Goal: Task Accomplishment & Management: Complete application form

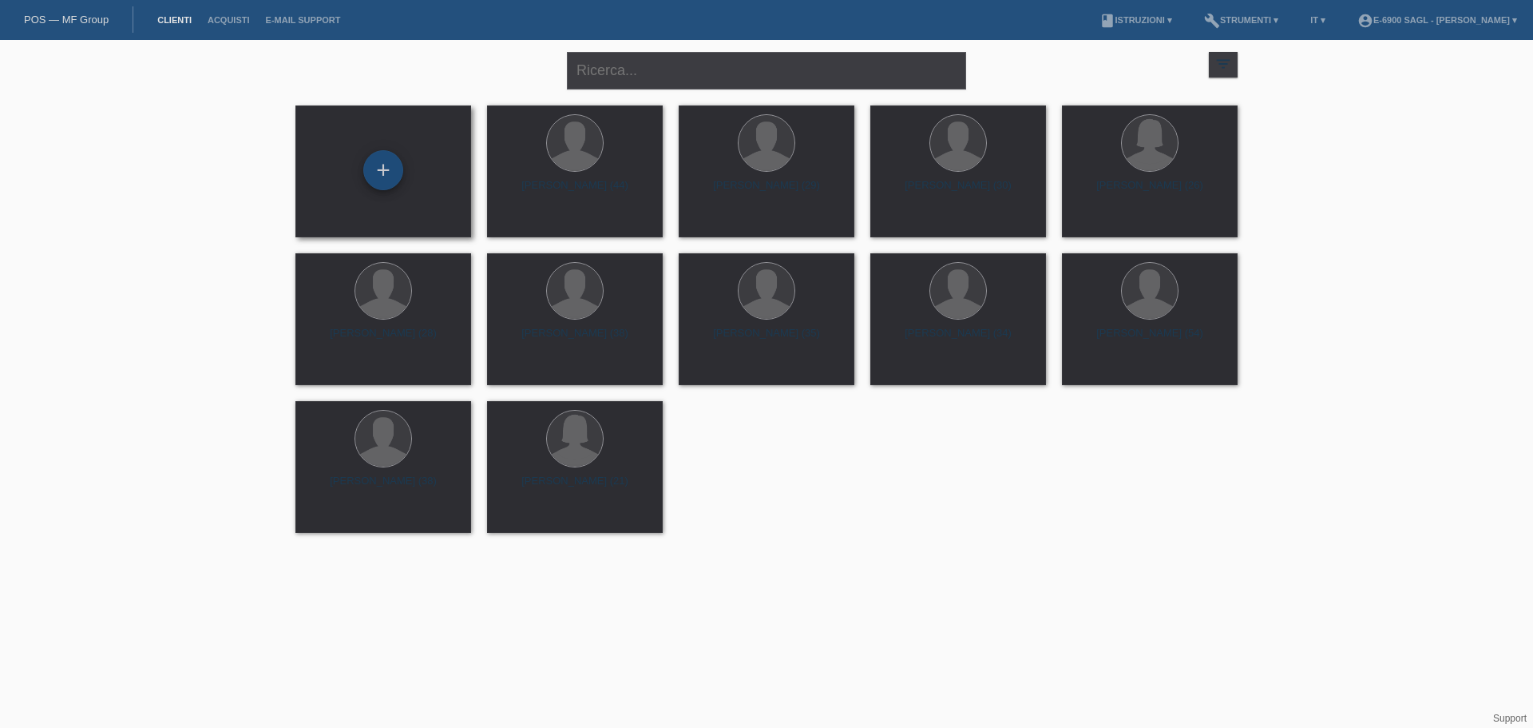
click at [375, 179] on div "+" at bounding box center [383, 170] width 40 height 40
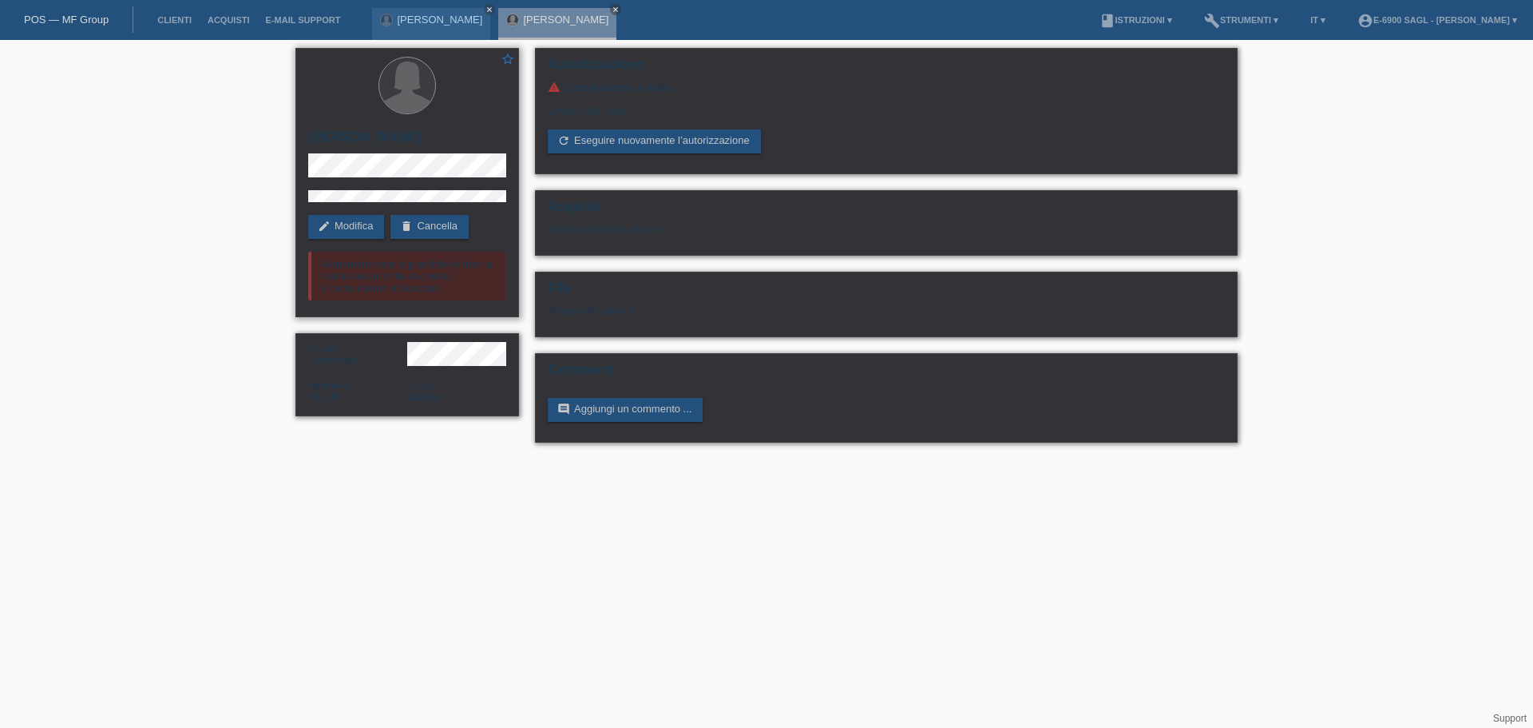
click at [386, 137] on h2 "Ermina Bytyqi" at bounding box center [407, 141] width 198 height 24
drag, startPoint x: 385, startPoint y: 136, endPoint x: 470, endPoint y: 187, distance: 99.6
click at [387, 138] on h2 "Ermina Bytyqi" at bounding box center [407, 141] width 198 height 24
click at [450, 225] on link "delete Cancella" at bounding box center [430, 227] width 78 height 24
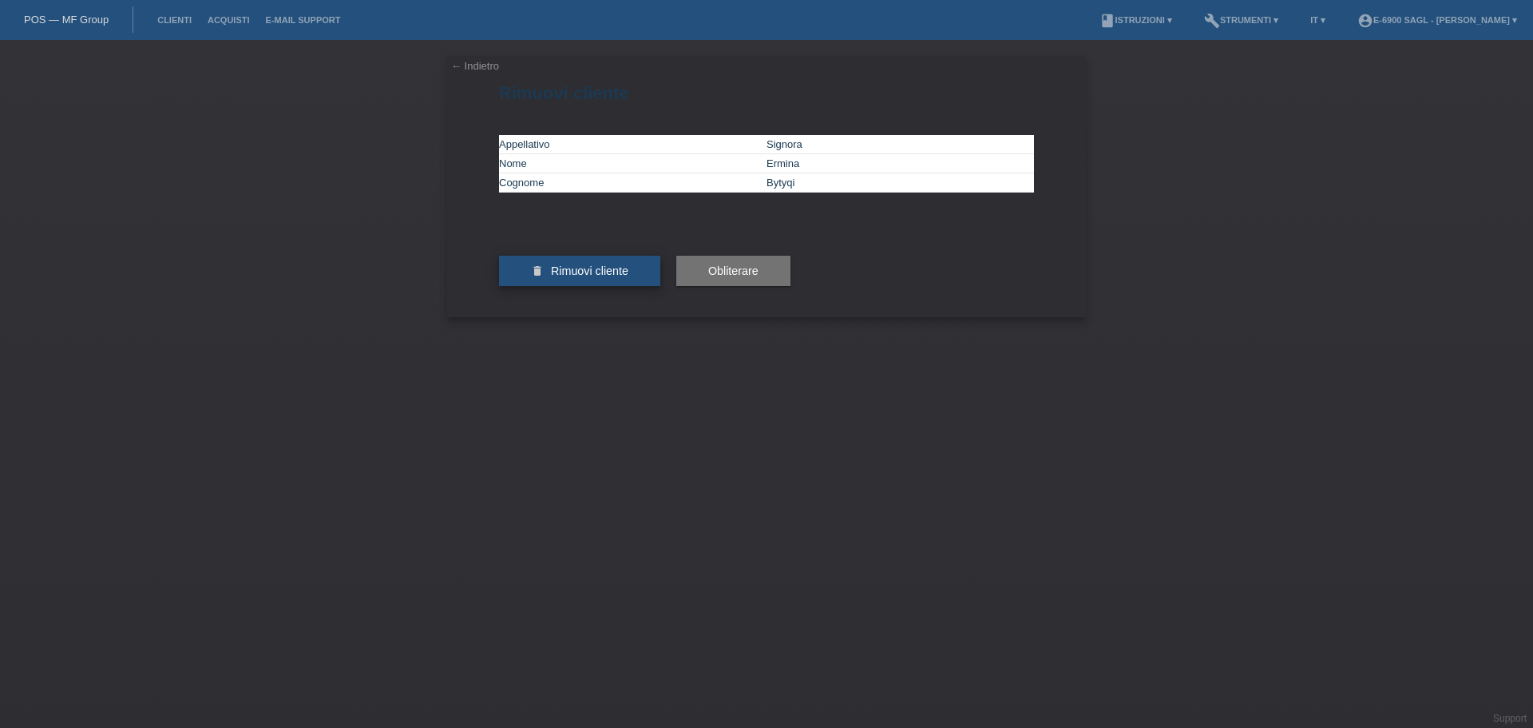
click at [603, 286] on button "delete Rimuovi cliente" at bounding box center [579, 271] width 161 height 30
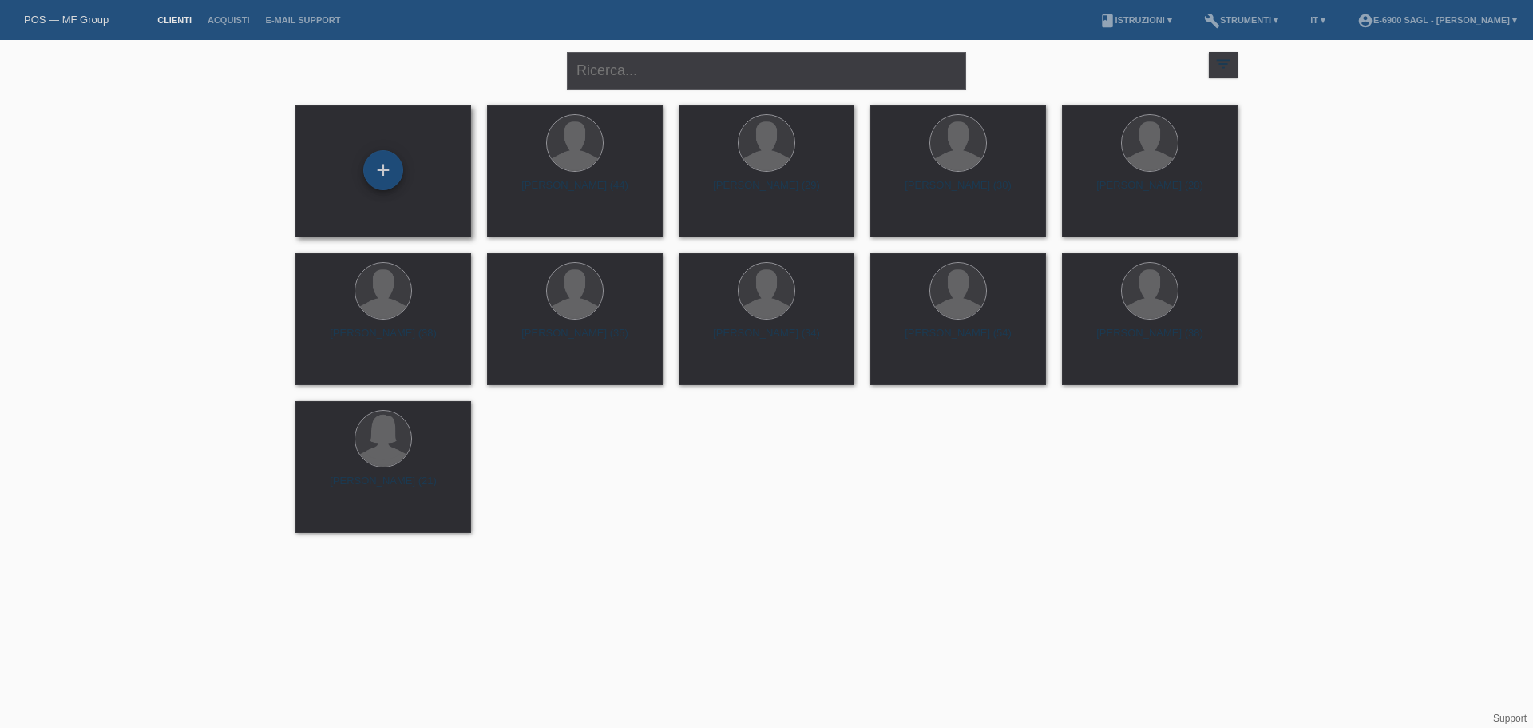
click at [382, 166] on div "+" at bounding box center [383, 170] width 40 height 40
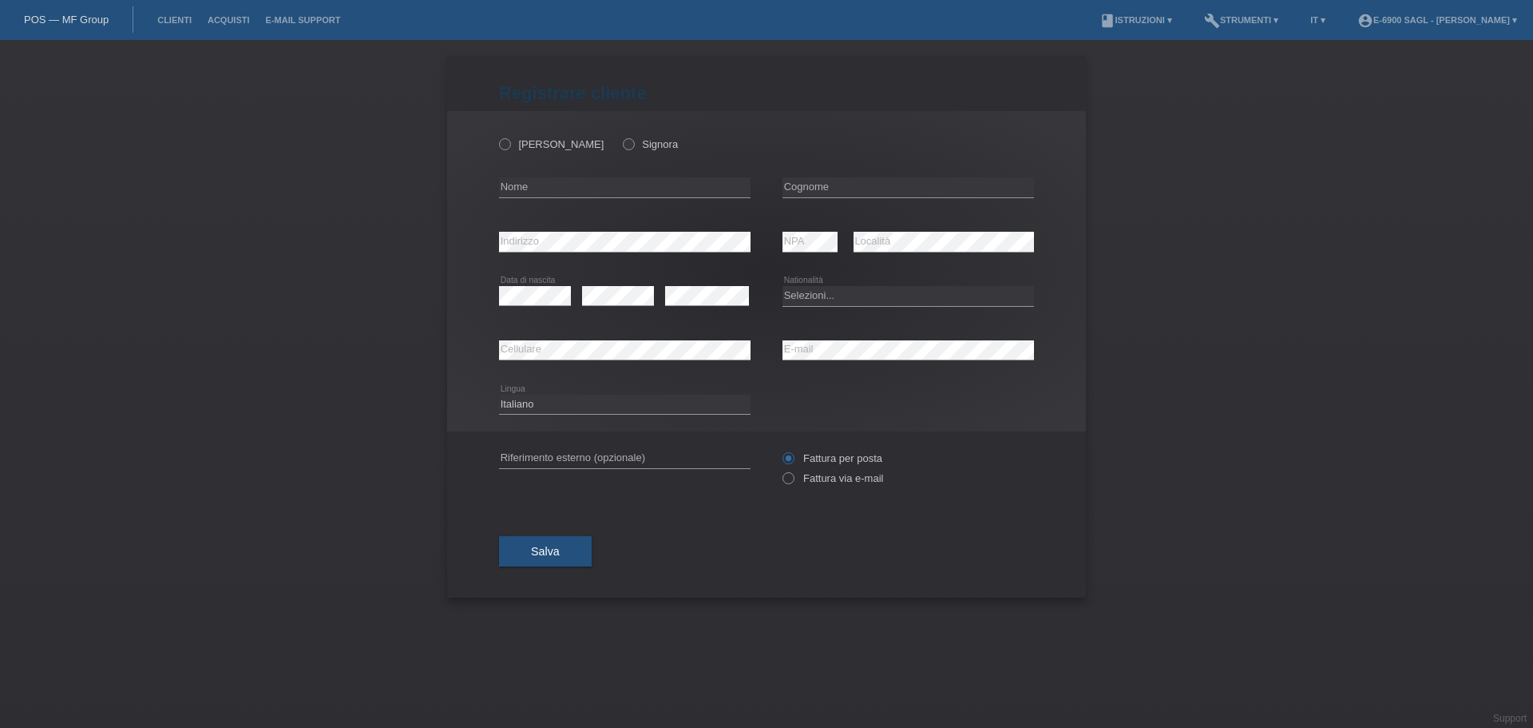
click at [513, 154] on div "Signor Signora" at bounding box center [625, 144] width 252 height 33
click at [623, 149] on label "Signora" at bounding box center [650, 144] width 55 height 12
click at [623, 149] on input "Signora" at bounding box center [628, 143] width 10 height 10
radio input "true"
click at [623, 147] on label "Signora" at bounding box center [650, 144] width 55 height 12
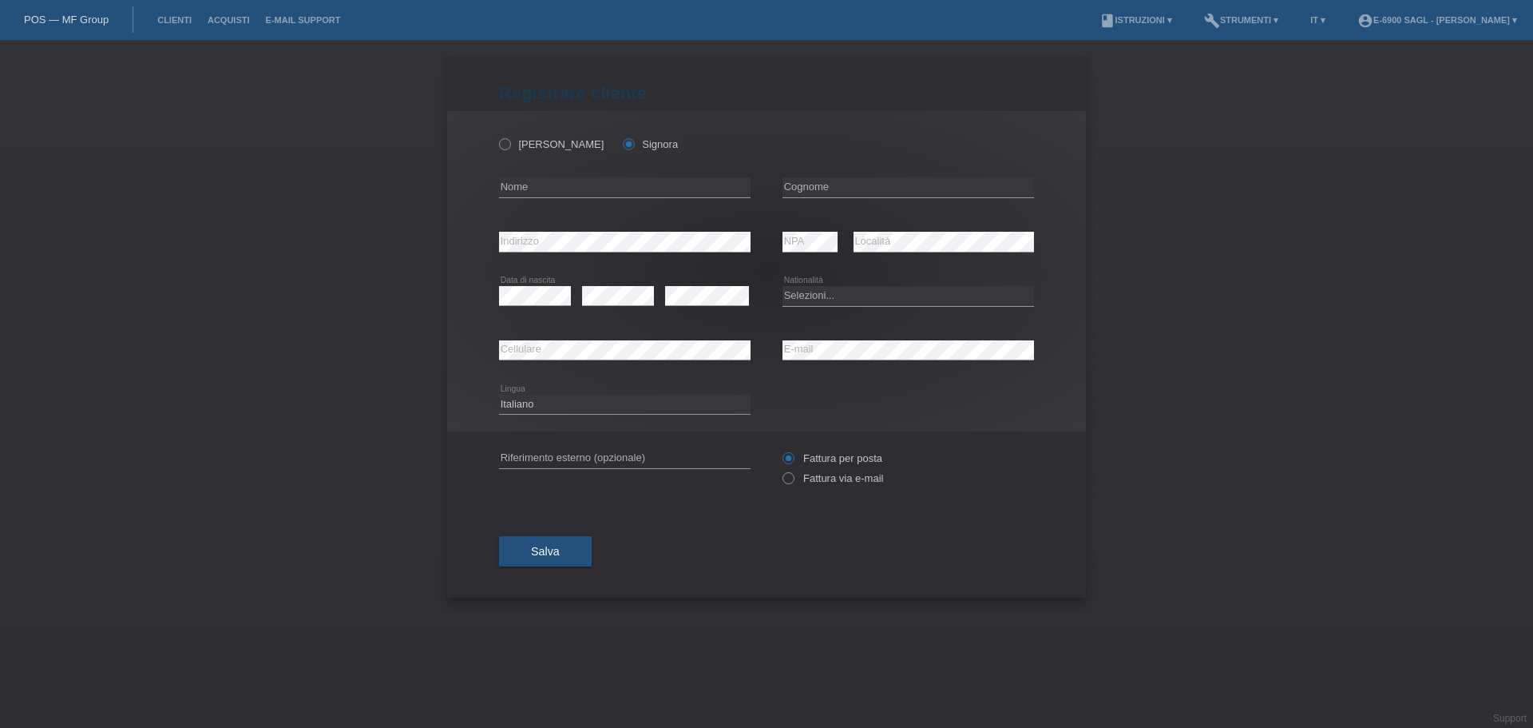
click at [623, 147] on input "Signora" at bounding box center [628, 143] width 10 height 10
click at [623, 142] on label "Signora" at bounding box center [650, 144] width 55 height 12
click at [623, 142] on input "Signora" at bounding box center [628, 143] width 10 height 10
click at [529, 142] on label "Signor" at bounding box center [551, 144] width 105 height 12
click at [510, 142] on input "Signor" at bounding box center [504, 143] width 10 height 10
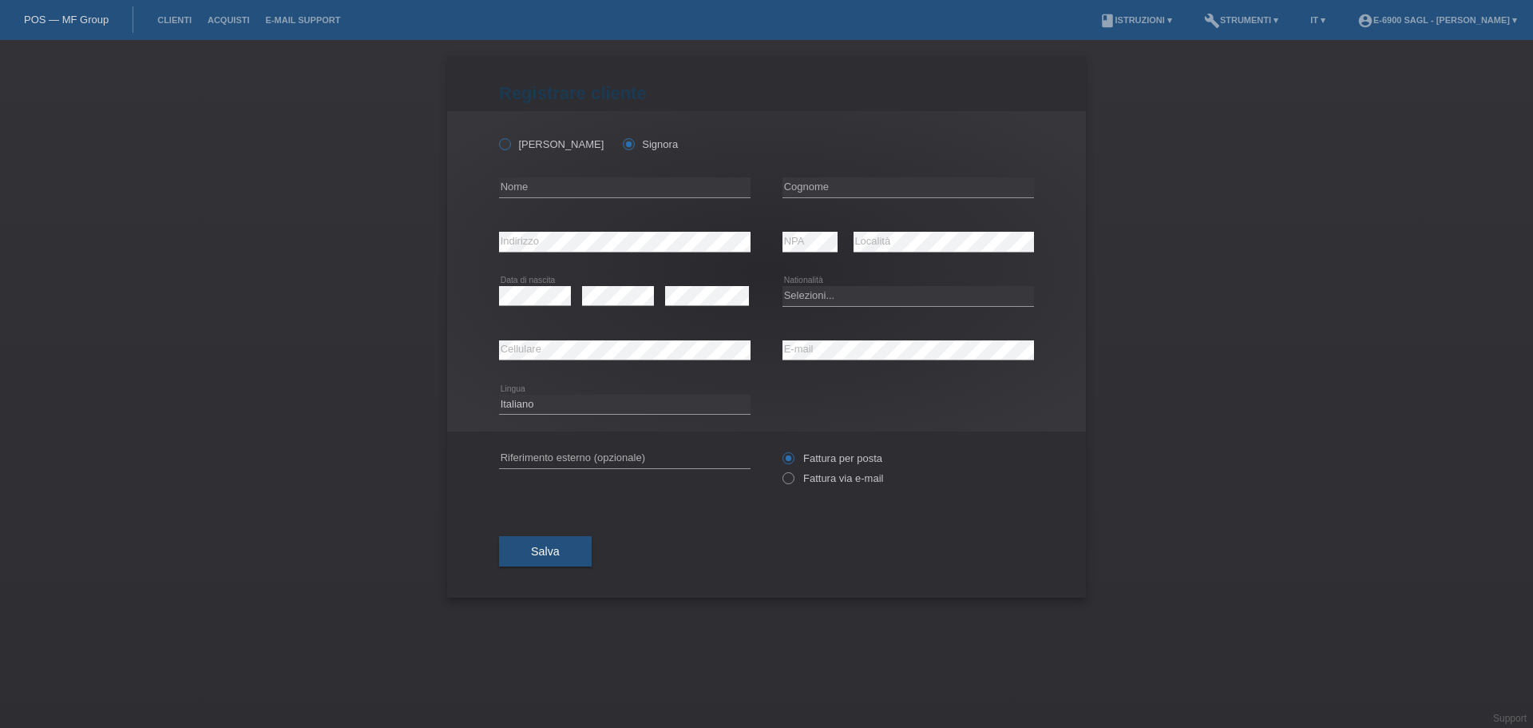
radio input "true"
click at [621, 136] on icon at bounding box center [621, 136] width 0 height 0
click at [623, 143] on input "Signora" at bounding box center [628, 143] width 10 height 10
radio input "true"
click at [623, 141] on label "Signora" at bounding box center [650, 144] width 55 height 12
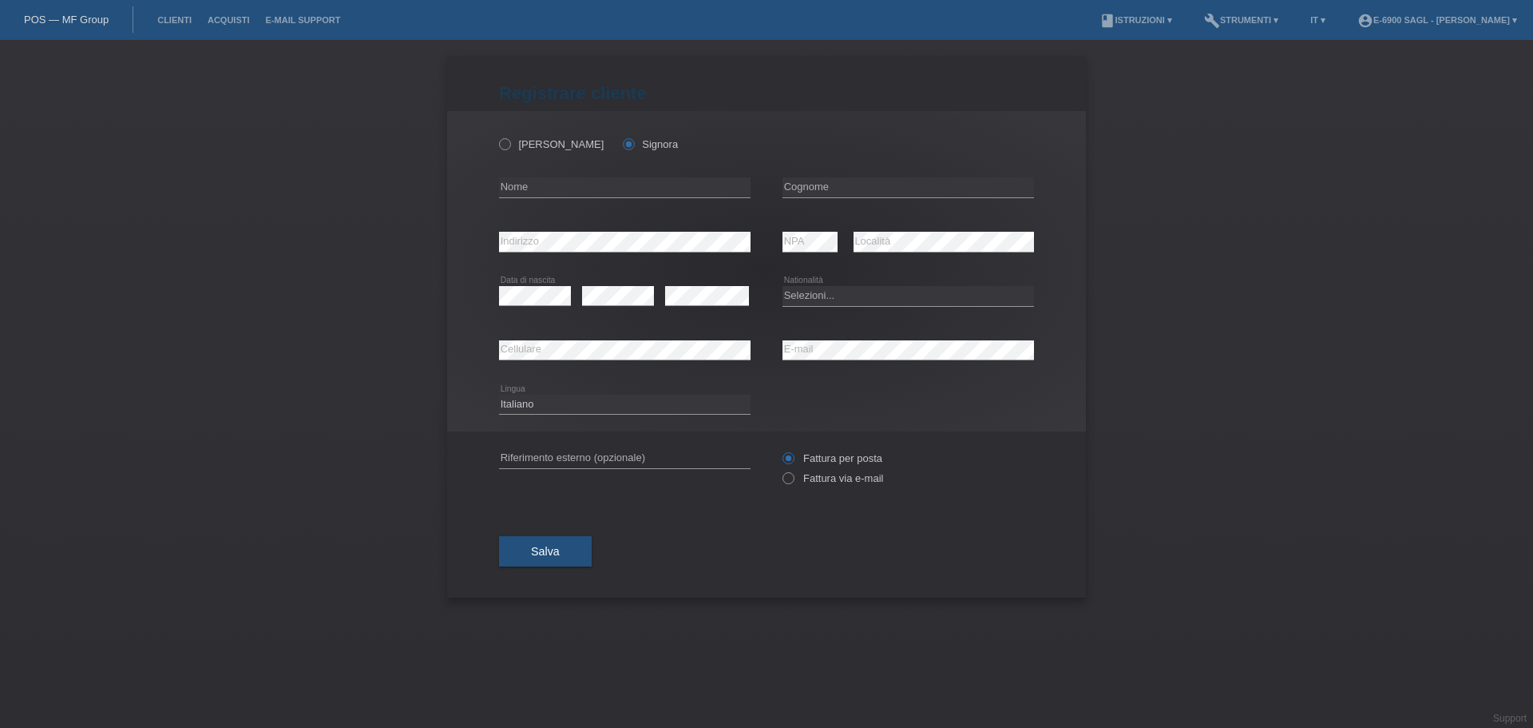
click at [623, 141] on input "Signora" at bounding box center [628, 143] width 10 height 10
click at [623, 141] on label "Signora" at bounding box center [650, 144] width 55 height 12
click at [623, 141] on input "Signora" at bounding box center [628, 143] width 10 height 10
click at [726, 133] on div "Signor Signora" at bounding box center [625, 144] width 252 height 33
click at [605, 133] on div "Signor Signora" at bounding box center [625, 144] width 252 height 33
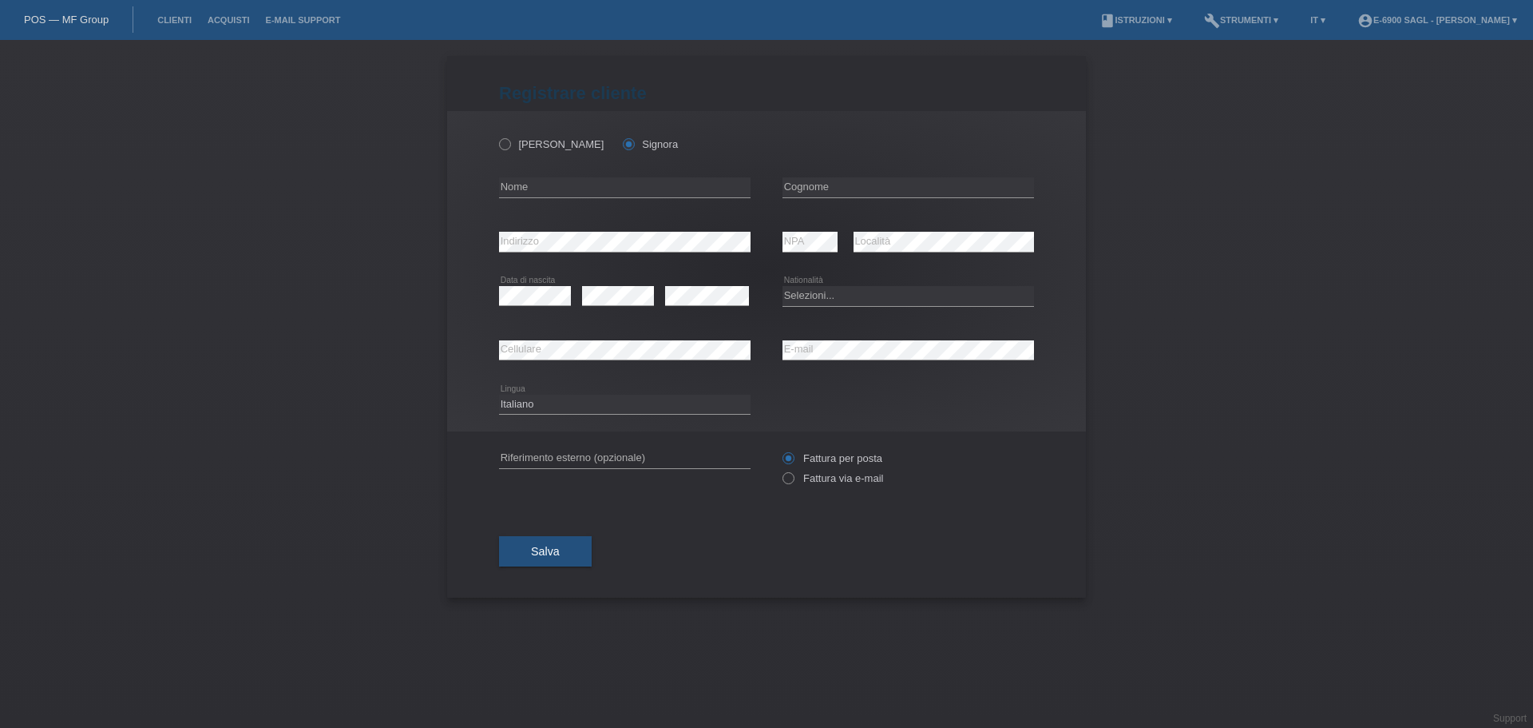
click at [630, 119] on div "Signor Signora" at bounding box center [625, 136] width 252 height 50
click at [623, 149] on label "Signora" at bounding box center [650, 144] width 55 height 12
click at [623, 149] on input "Signora" at bounding box center [628, 143] width 10 height 10
click at [623, 145] on label "Signora" at bounding box center [650, 144] width 55 height 12
click at [623, 145] on input "Signora" at bounding box center [628, 143] width 10 height 10
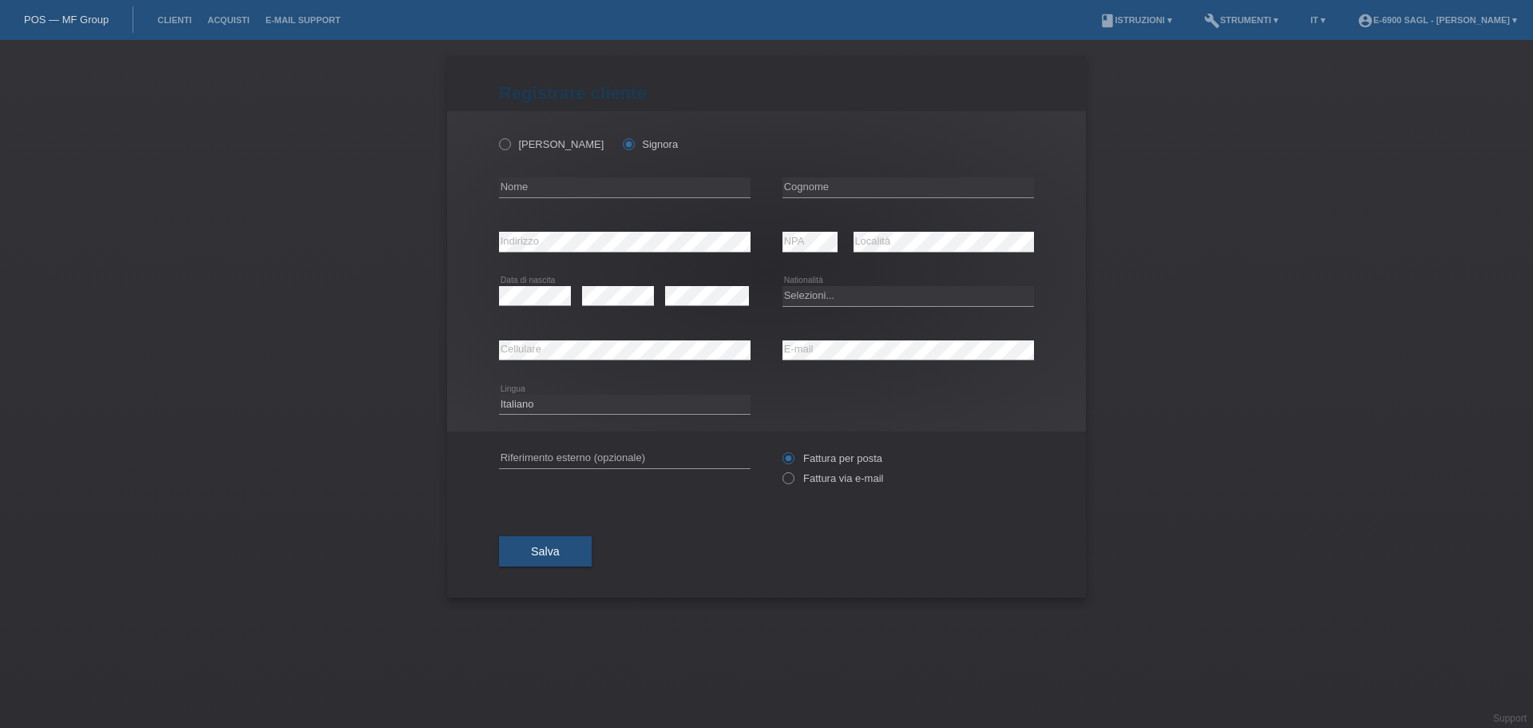
click at [623, 142] on label "Signora" at bounding box center [650, 144] width 55 height 12
click at [623, 142] on input "Signora" at bounding box center [628, 143] width 10 height 10
click at [601, 186] on input "text" at bounding box center [625, 187] width 252 height 20
click at [682, 127] on div "Signor Signora" at bounding box center [625, 136] width 252 height 50
click at [582, 185] on input "text" at bounding box center [625, 187] width 252 height 20
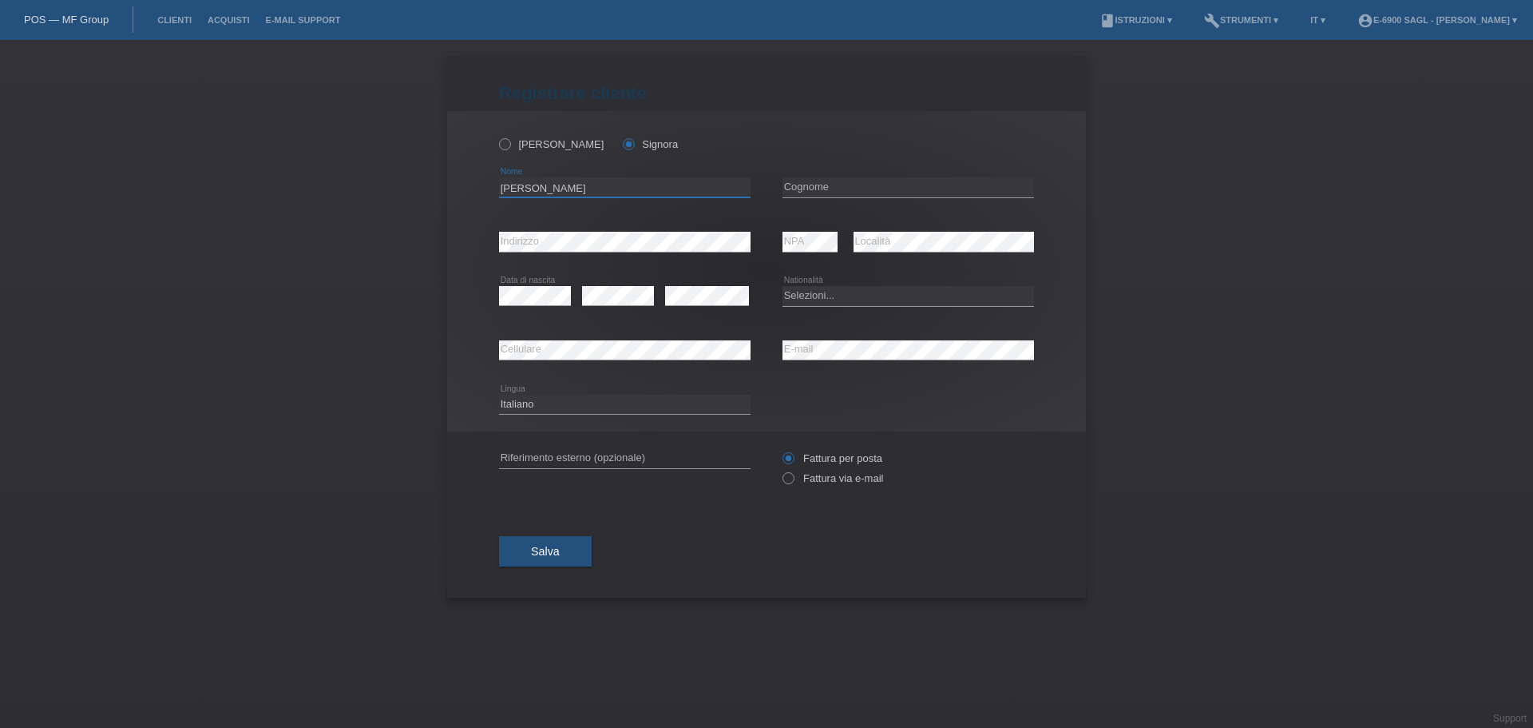
type input "[PERSON_NAME]"
type input "Panasci"
click at [819, 290] on select "Selezioni... Svizzera Austria Germania Liechtenstein ------------ Afghanistan A…" at bounding box center [909, 295] width 252 height 19
click at [817, 294] on select "Selezioni... Svizzera Austria Germania Liechtenstein ------------ Afghanistan A…" at bounding box center [909, 295] width 252 height 19
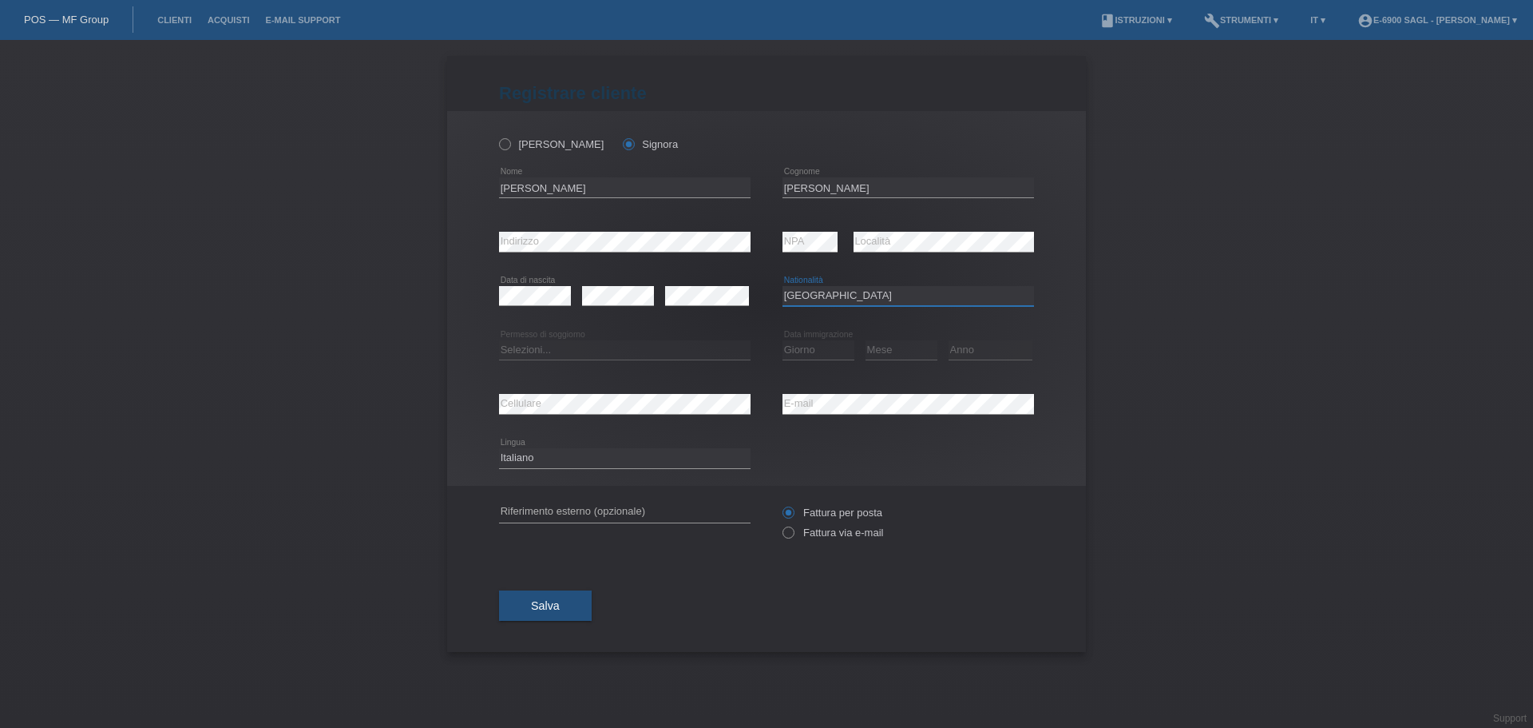
select select "IT"
click at [617, 355] on select "Selezioni... C B B - Status di rifugiato Altro" at bounding box center [625, 349] width 252 height 19
select select "C"
click at [499, 340] on select "Selezioni... C B B - Status di rifugiato Altro" at bounding box center [625, 349] width 252 height 19
click at [826, 349] on select "Giorno 01 02 03 04 05 06 07 08 09 10" at bounding box center [819, 349] width 72 height 19
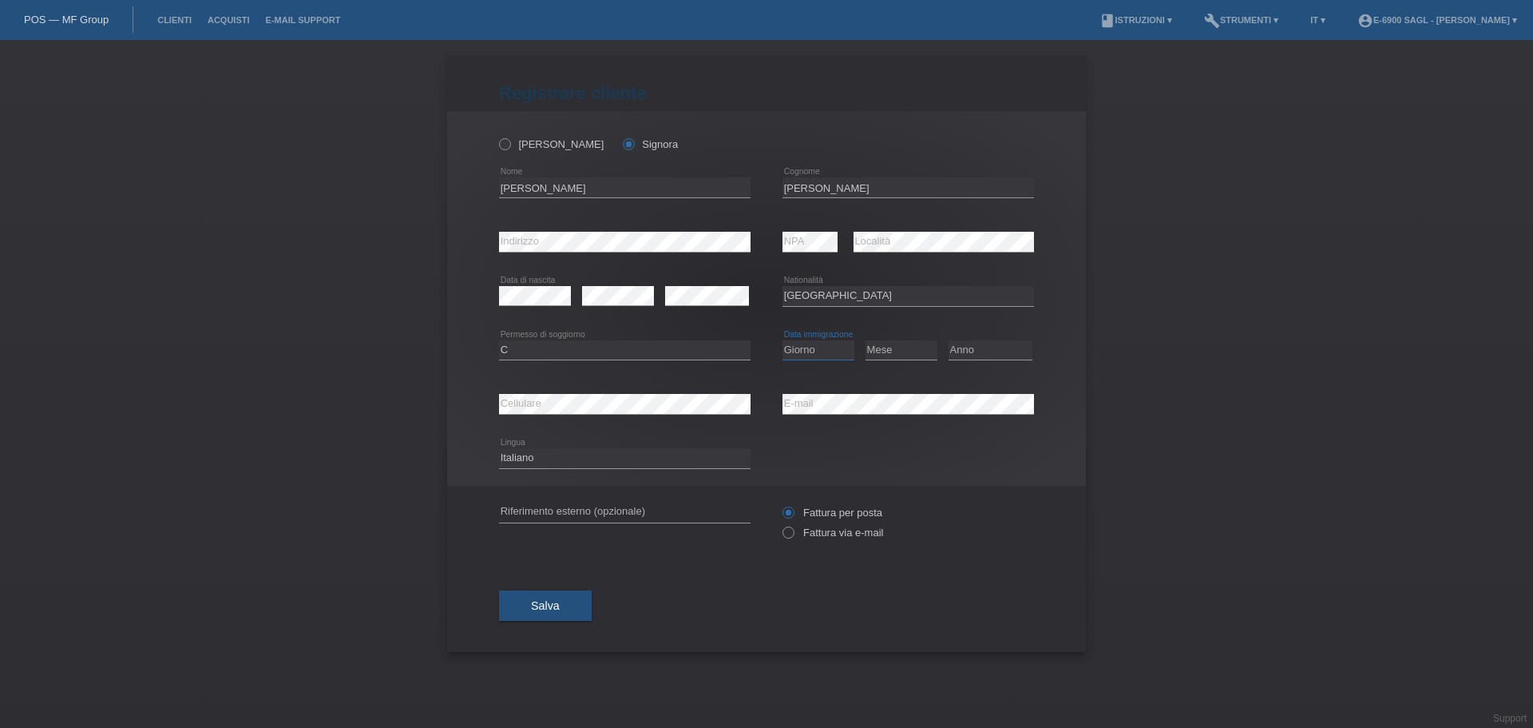
click at [806, 347] on select "Giorno 01 02 03 04 05 06 07 08 09 10" at bounding box center [819, 349] width 72 height 19
click at [623, 318] on div "error" at bounding box center [618, 296] width 72 height 54
click at [828, 348] on select "Giorno 01 02 03 04 05 06 07 08 09 10" at bounding box center [819, 349] width 72 height 19
click at [825, 532] on label "Fattura via e-mail" at bounding box center [833, 532] width 101 height 12
click at [793, 532] on input "Fattura via e-mail" at bounding box center [788, 536] width 10 height 20
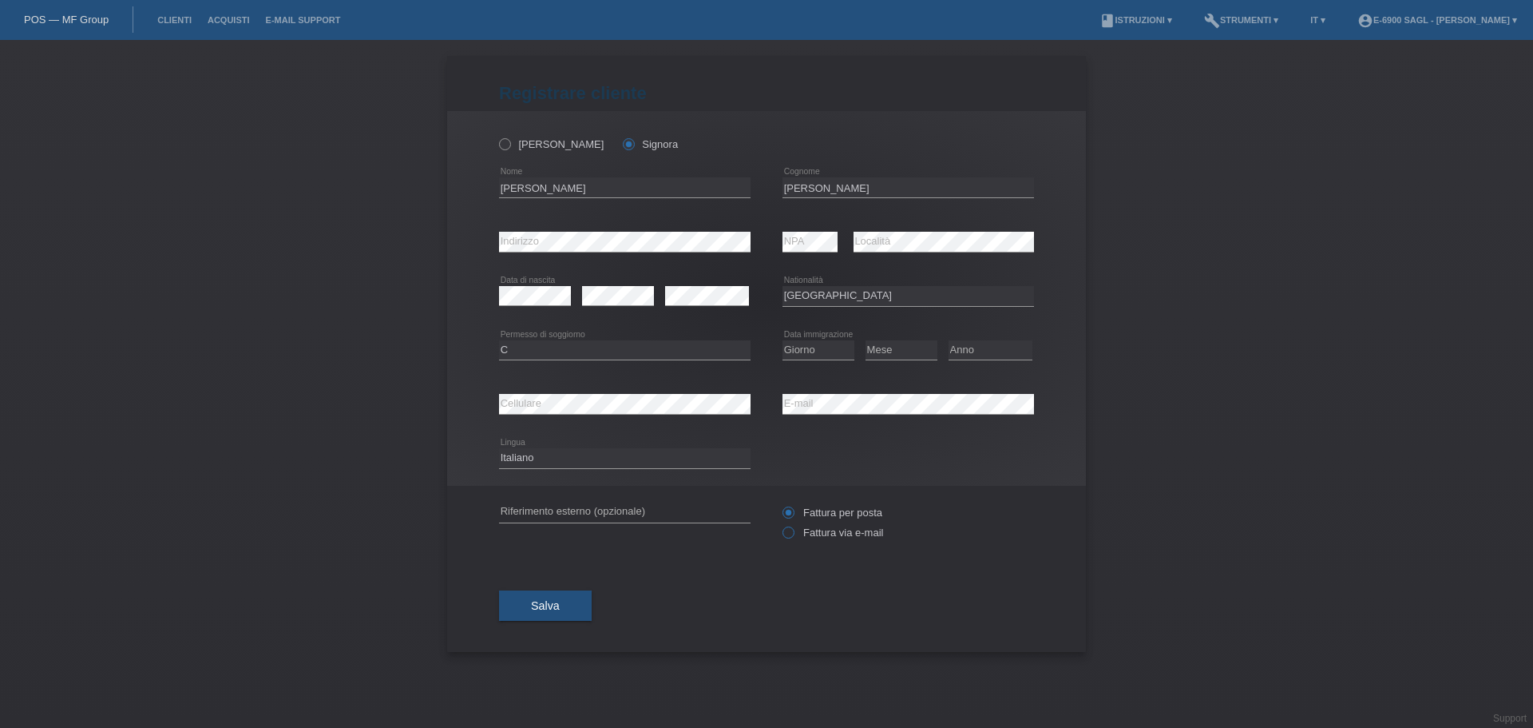
radio input "true"
click at [796, 335] on div "Giorno 01 02 03 04 05 06 07 08 09 10 11 12 13 14 15" at bounding box center [819, 350] width 72 height 54
click at [803, 343] on select "Giorno 01 02 03 04 05 06 07 08 09 10" at bounding box center [819, 349] width 72 height 19
select select "03"
click at [783, 340] on select "Giorno 01 02 03 04 05 06 07 08 09 10" at bounding box center [819, 349] width 72 height 19
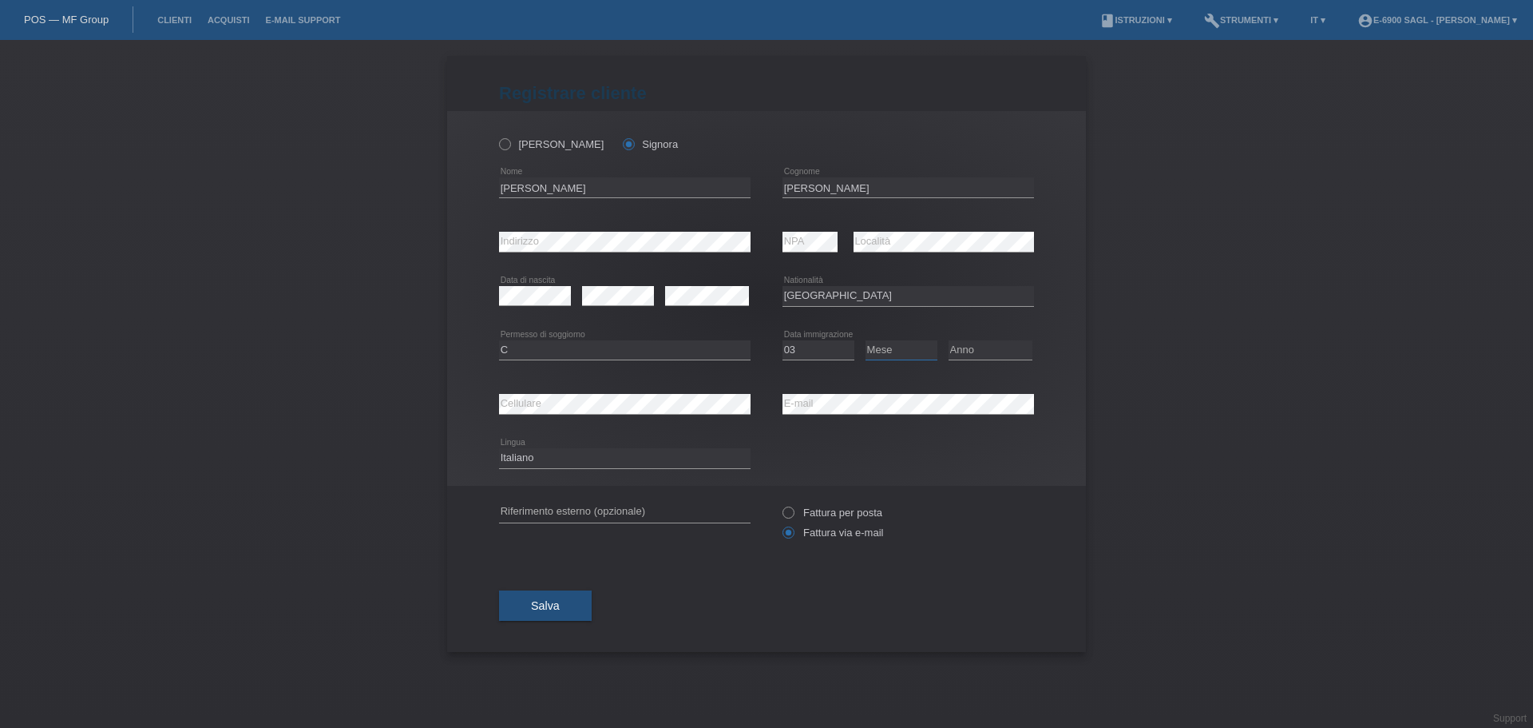
click at [898, 351] on select "Mese 01 02 03 04 05 06 07 08 09 10 11" at bounding box center [902, 349] width 72 height 19
select select "08"
click at [866, 340] on select "Mese 01 02 03 04 05 06 07 08 09 10 11" at bounding box center [902, 349] width 72 height 19
click at [958, 345] on select "Anno 2025 2024 2023 2022 2021 2020 2019 2018 2017 2016 2015 2014 2013 2012 2011…" at bounding box center [991, 349] width 84 height 19
select select "1992"
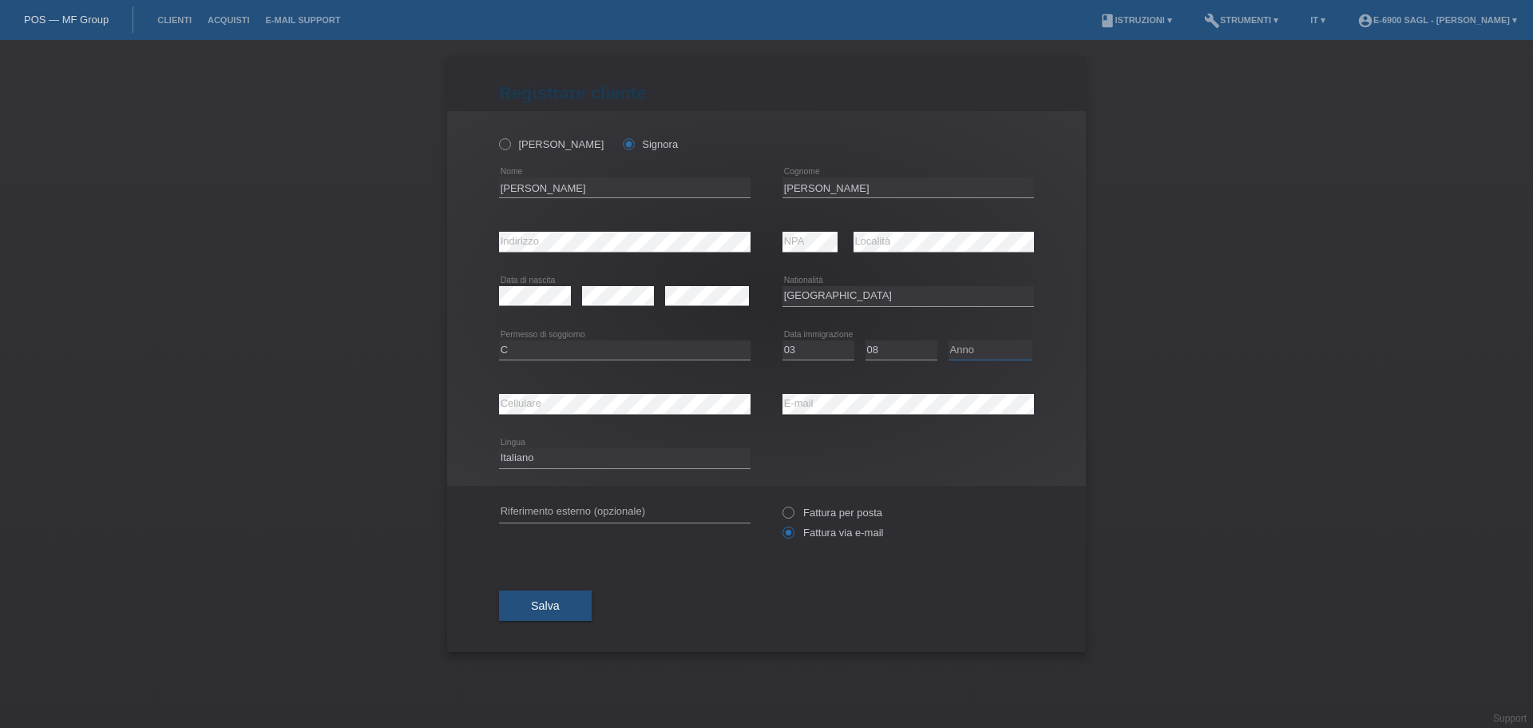
click at [949, 340] on select "Anno 2025 2024 2023 2022 2021 2020 2019 2018 2017 2016 2015 2014 2013 2012 2011…" at bounding box center [991, 349] width 84 height 19
click at [953, 379] on div "error E-mail" at bounding box center [909, 404] width 252 height 54
click at [553, 609] on span "Salva" at bounding box center [545, 605] width 29 height 13
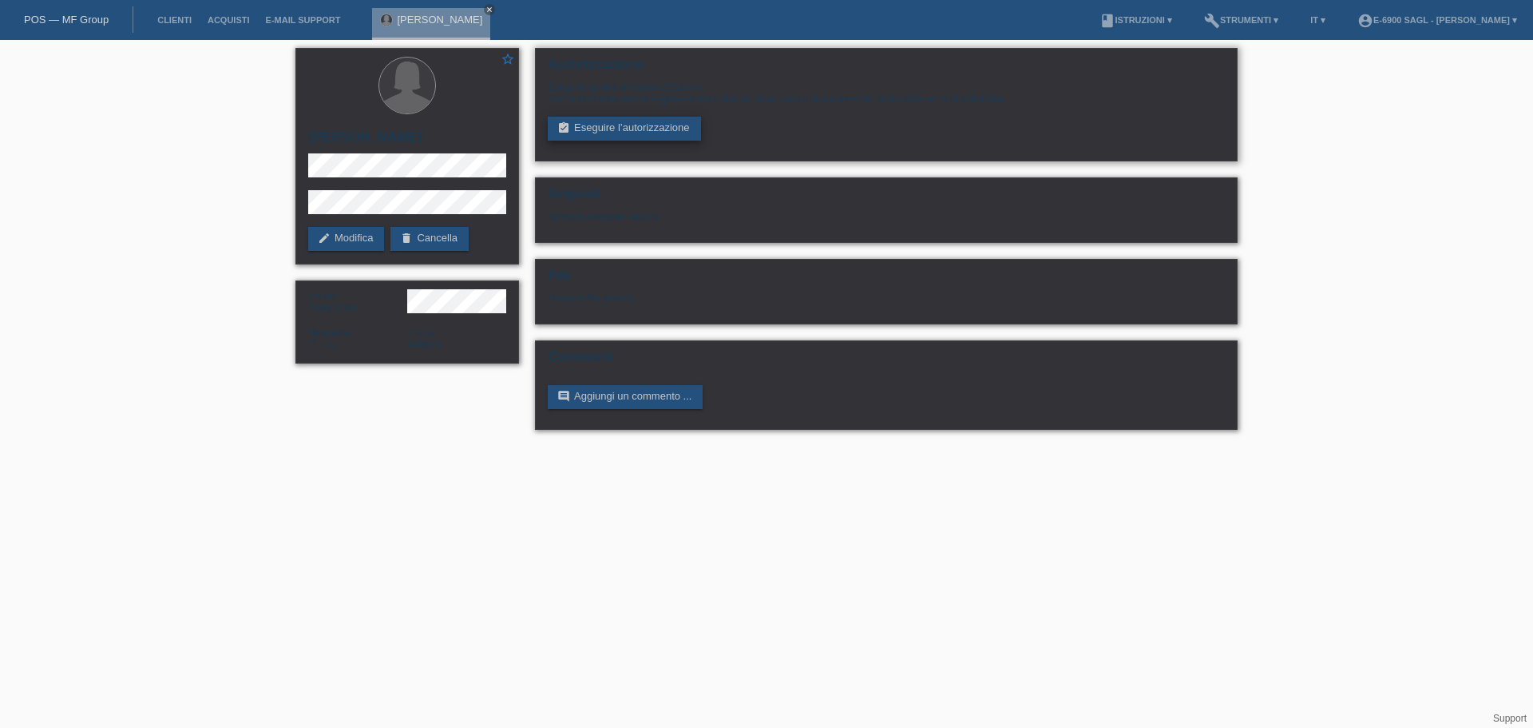
click at [643, 126] on link "assignment_turned_in Eseguire l’autorizzazione" at bounding box center [624, 129] width 153 height 24
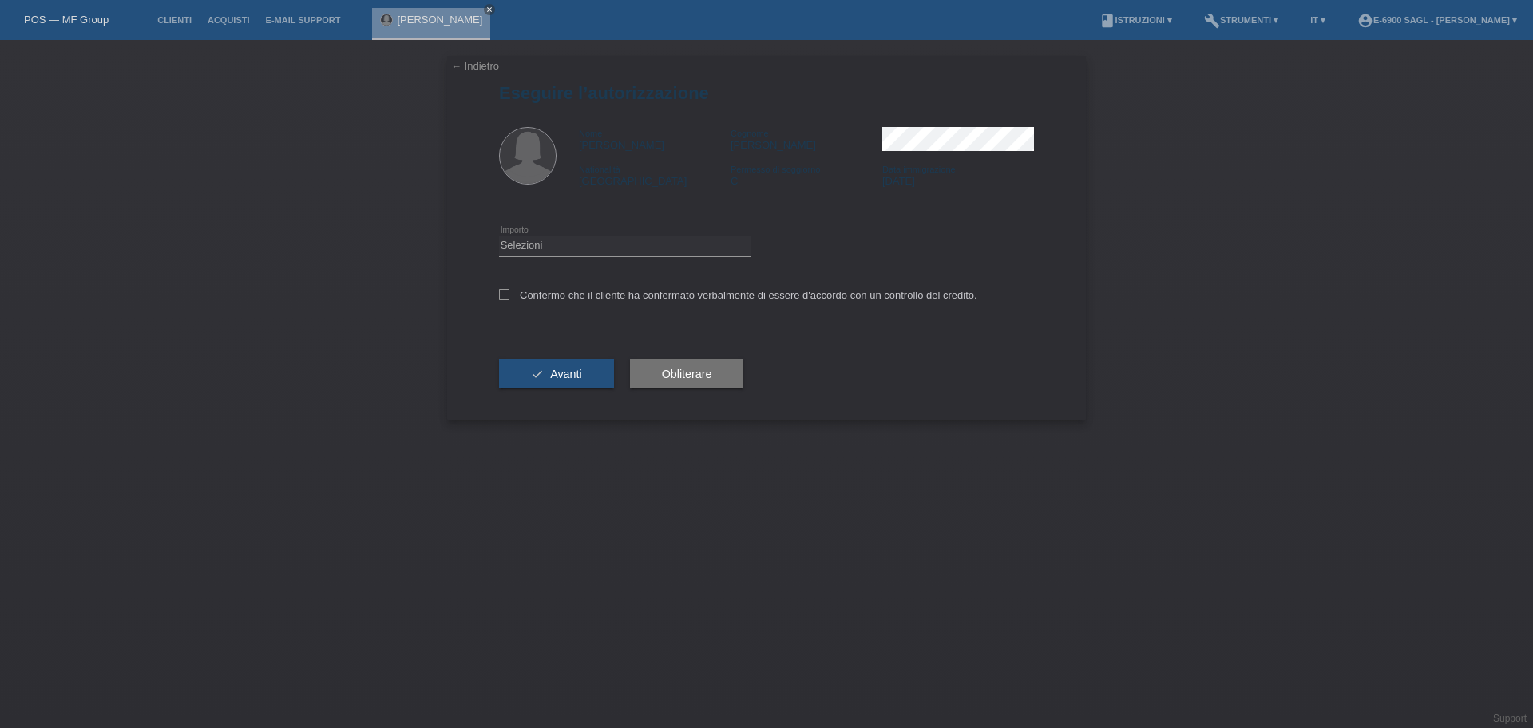
click at [597, 256] on div "Selezioni CHF 1.00 - CHF 499.00 CHF 500.00 - CHF 1'999.00 CHF 2'000.00 - CHF 6'…" at bounding box center [625, 246] width 252 height 54
click at [595, 243] on select "Selezioni CHF 1.00 - CHF 499.00 CHF 500.00 - CHF 1'999.00 CHF 2'000.00 - CHF 6'…" at bounding box center [625, 245] width 252 height 19
select select "3"
click at [499, 236] on select "Selezioni CHF 1.00 - CHF 499.00 CHF 500.00 - CHF 1'999.00 CHF 2'000.00 - CHF 6'…" at bounding box center [625, 245] width 252 height 19
click at [569, 294] on label "Confermo che il cliente ha confermato verbalmente di essere d'accordo con un co…" at bounding box center [738, 295] width 478 height 12
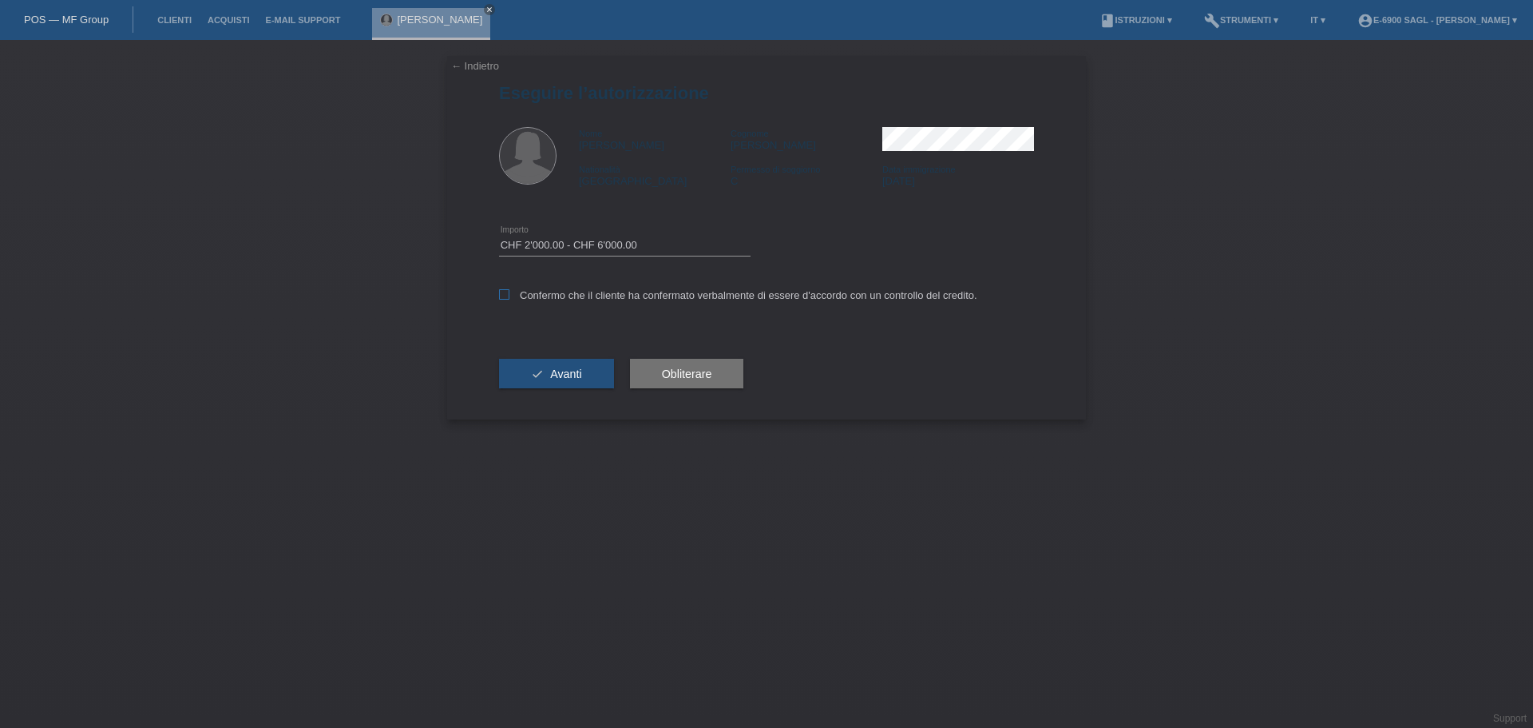
click at [510, 294] on input "Confermo che il cliente ha confermato verbalmente di essere d'accordo con un co…" at bounding box center [504, 294] width 10 height 10
checkbox input "true"
click at [558, 380] on button "check Avanti" at bounding box center [556, 374] width 115 height 30
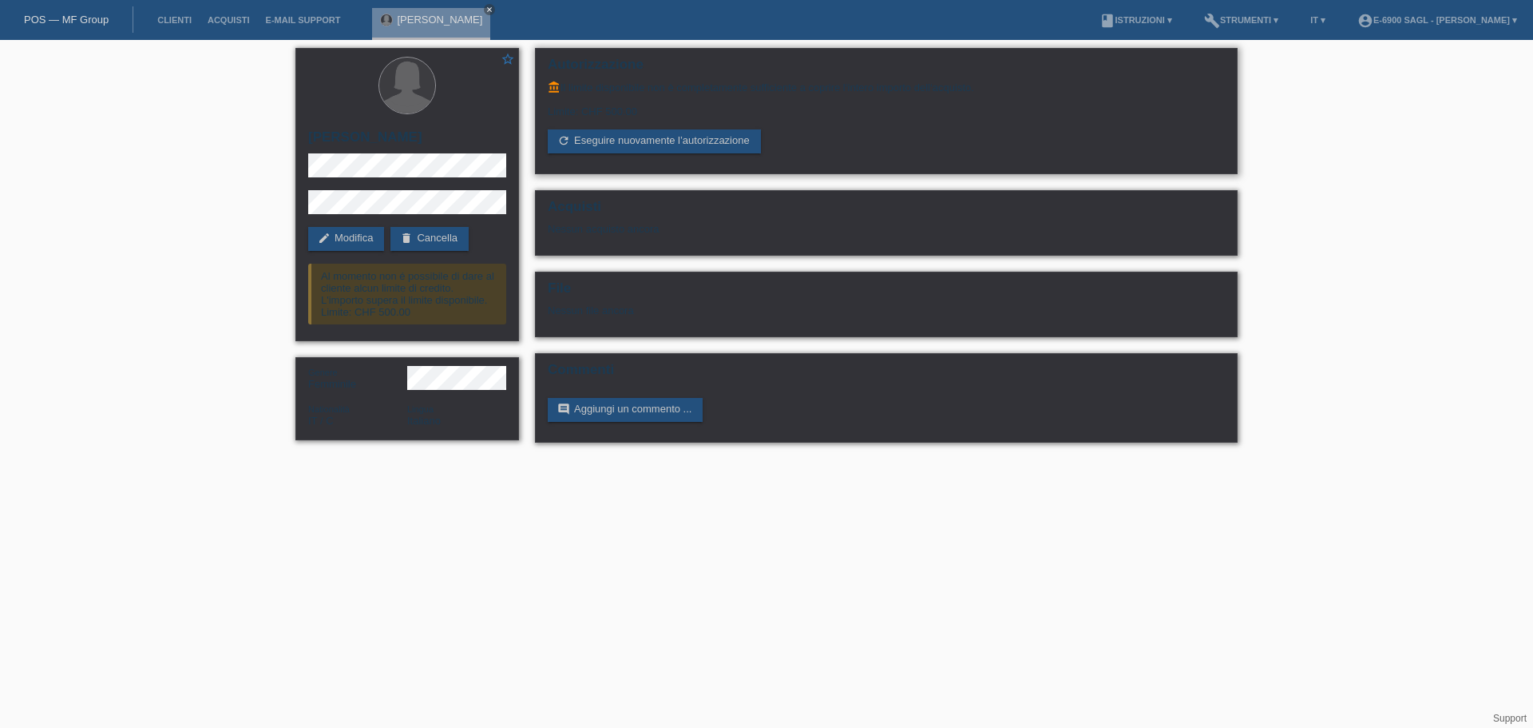
click at [608, 111] on div "Limite: CHF 500.00" at bounding box center [886, 105] width 677 height 24
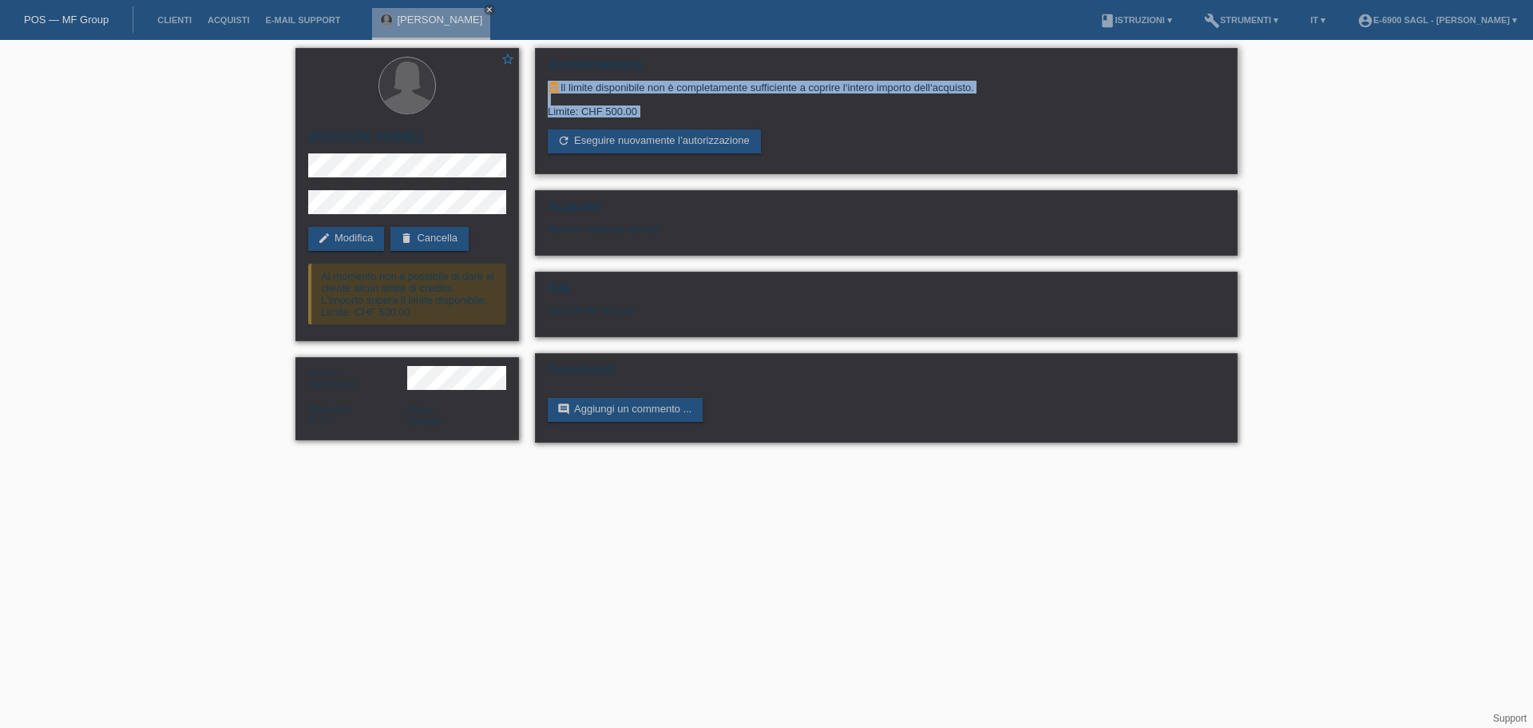
drag, startPoint x: 608, startPoint y: 111, endPoint x: 653, endPoint y: 82, distance: 53.8
click at [653, 82] on div "account_balance Il limite disponibile non è completamente sufficiente a coprire…" at bounding box center [886, 117] width 677 height 73
click at [653, 82] on div "account_balance Il limite disponibile non è completamente sufficiente a coprire…" at bounding box center [886, 87] width 677 height 13
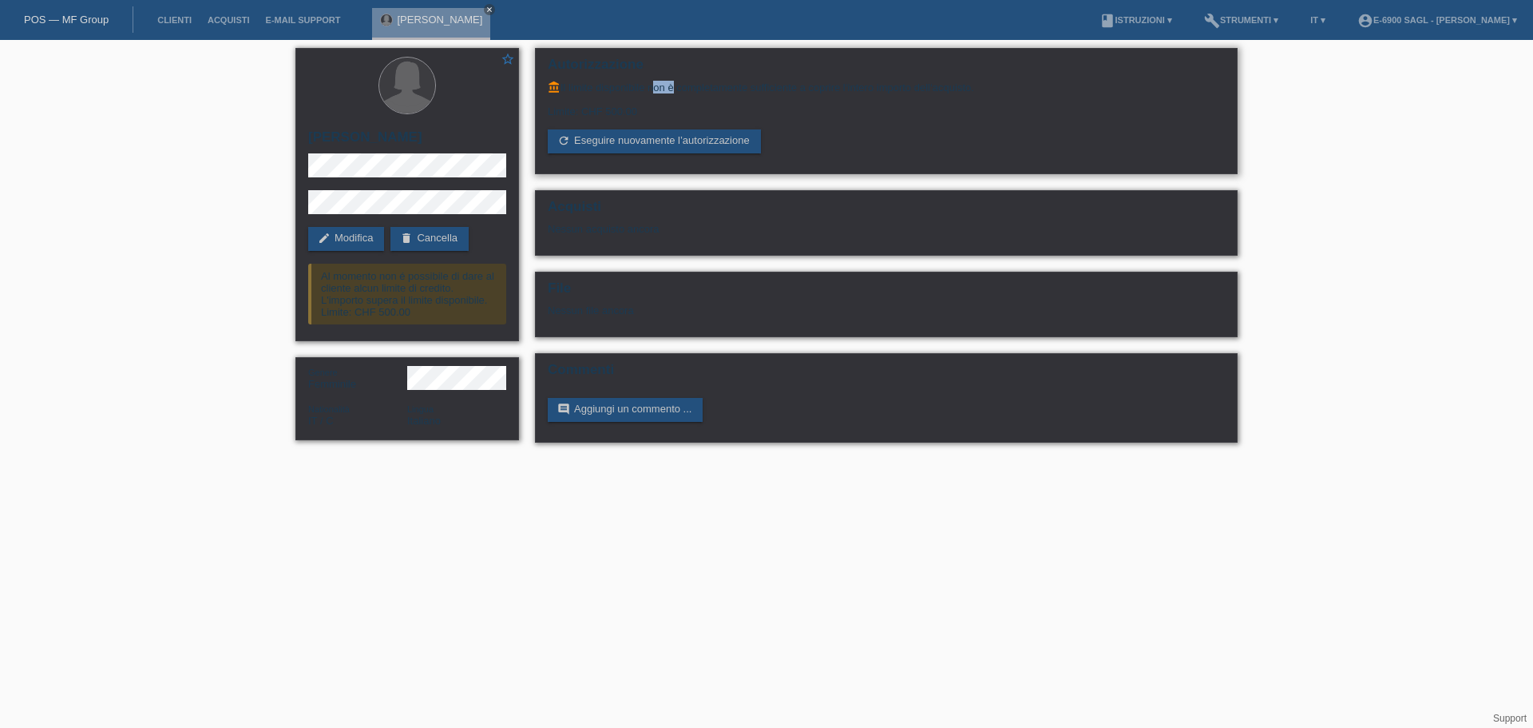
click at [653, 82] on div "account_balance Il limite disponibile non è completamente sufficiente a coprire…" at bounding box center [886, 87] width 677 height 13
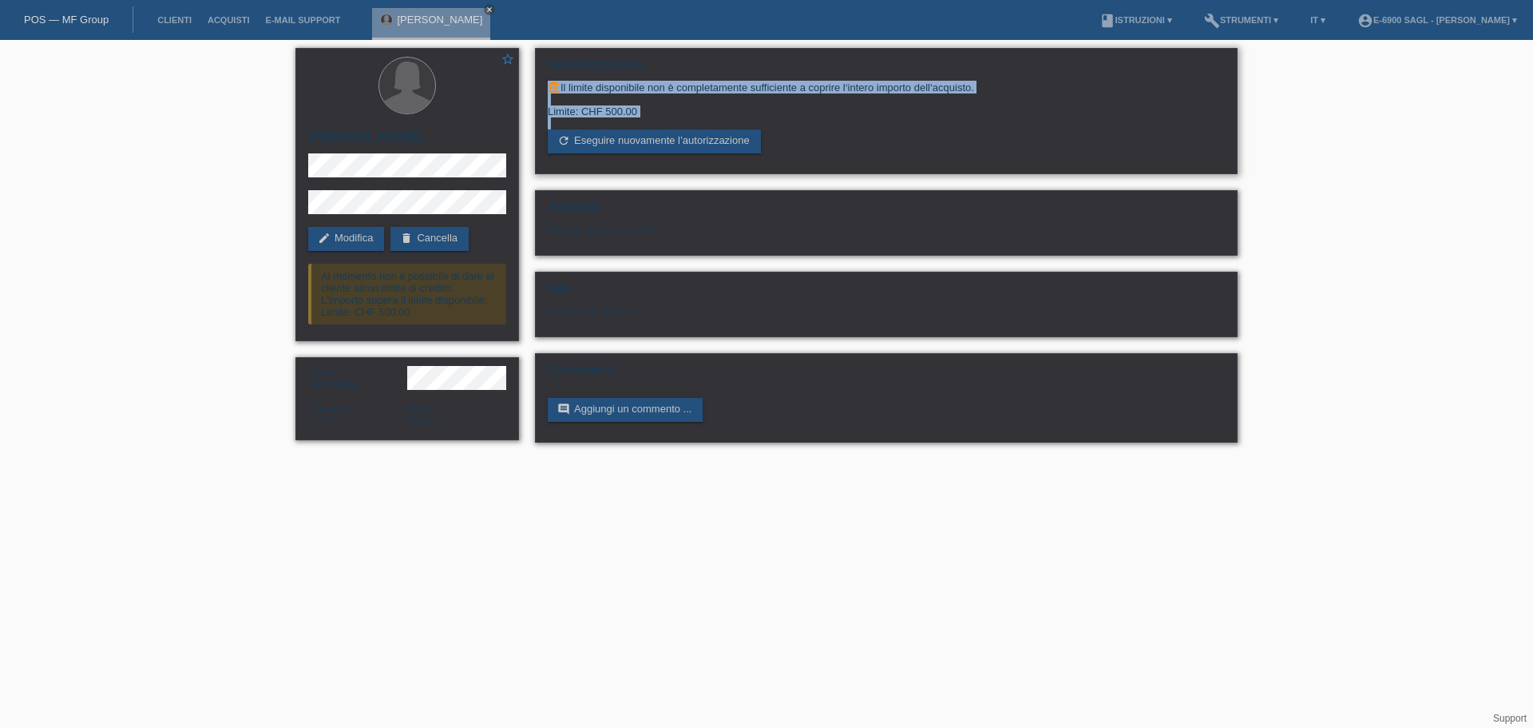
drag, startPoint x: 653, startPoint y: 82, endPoint x: 659, endPoint y: 119, distance: 37.2
click at [659, 119] on div "account_balance Il limite disponibile non è completamente sufficiente a coprire…" at bounding box center [886, 117] width 677 height 73
click at [658, 113] on div "Limite: CHF 500.00" at bounding box center [886, 105] width 677 height 24
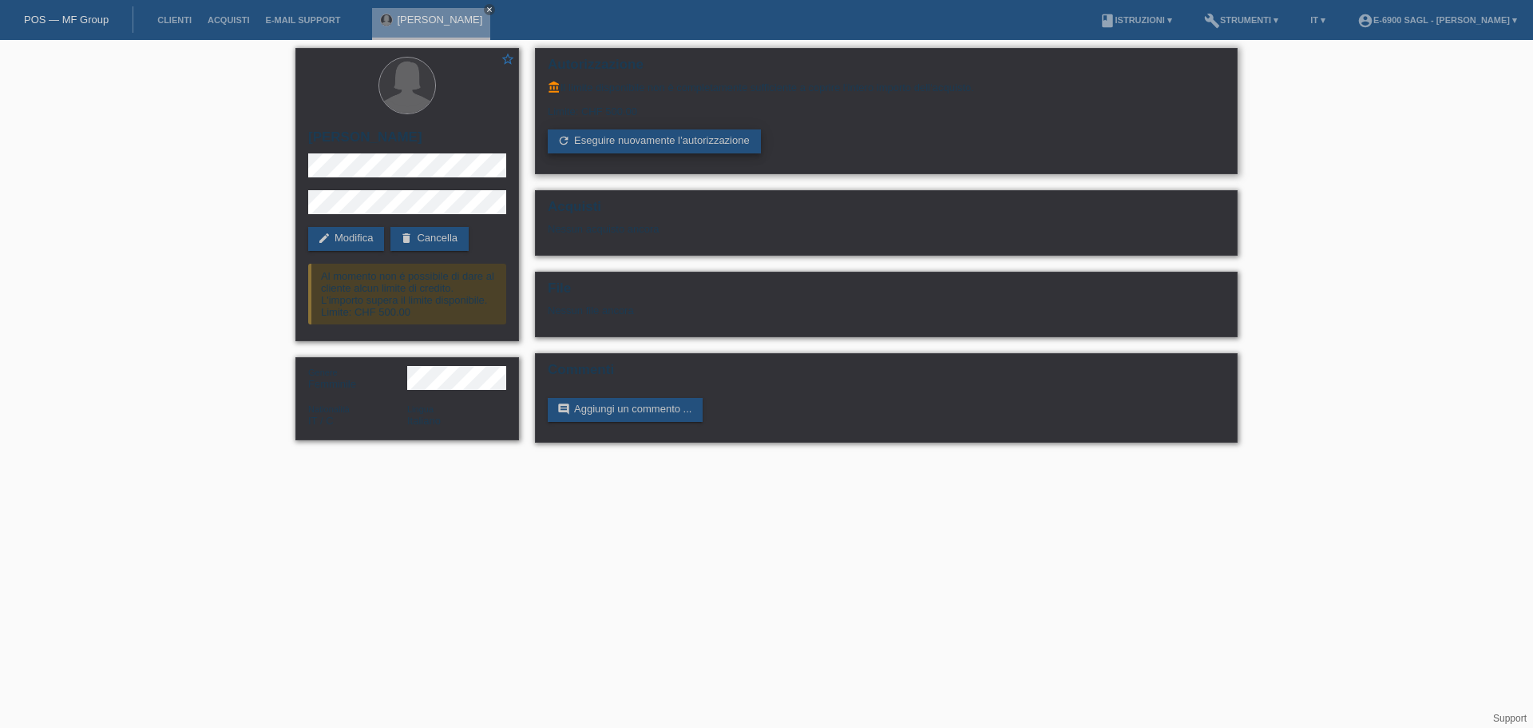
click at [631, 140] on link "refresh Eseguire nuovamente l’autorizzazione" at bounding box center [654, 141] width 213 height 24
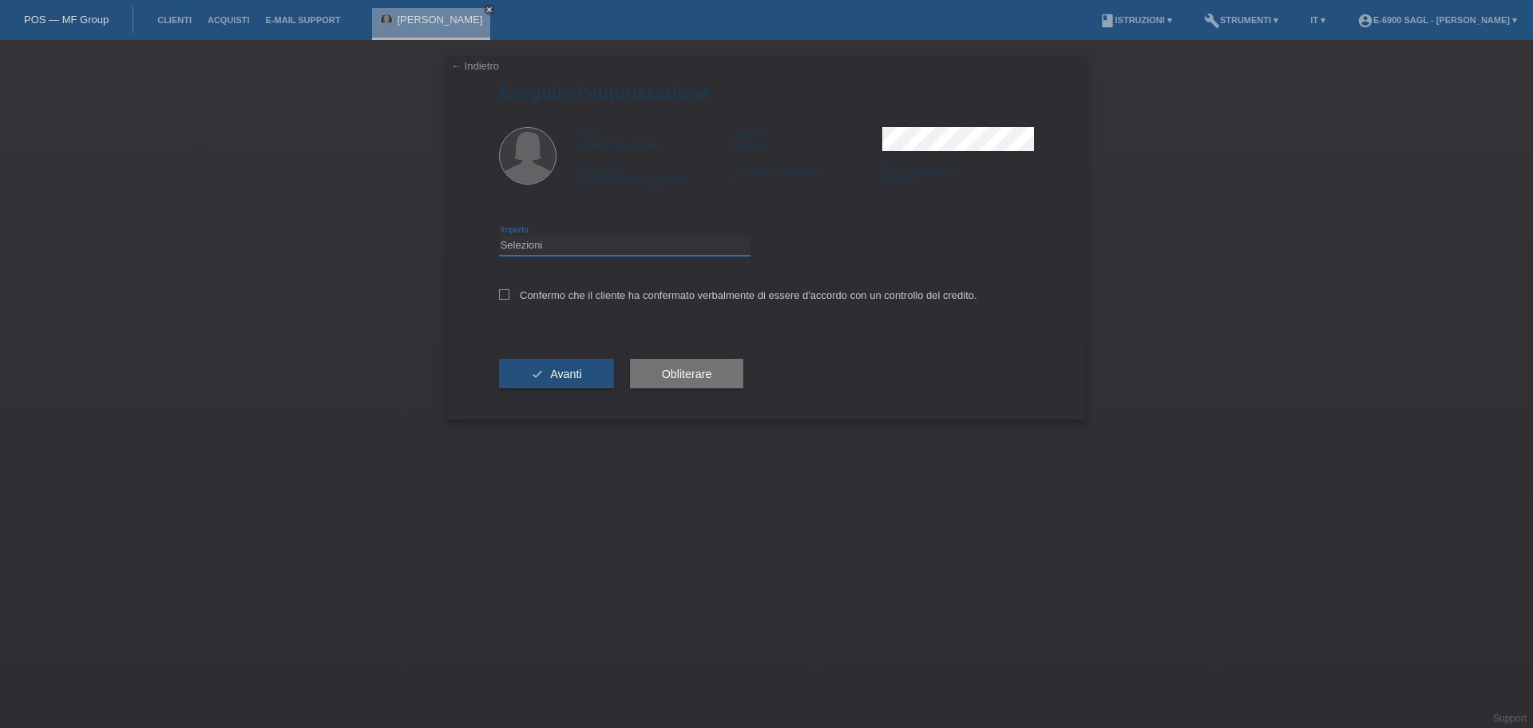
click at [585, 252] on select "Selezioni CHF 1.00 - CHF 499.00 CHF 500.00 - CHF 1'999.00 CHF 2'000.00 - CHF 6'…" at bounding box center [625, 245] width 252 height 19
select select "2"
click at [499, 236] on select "Selezioni CHF 1.00 - CHF 499.00 CHF 500.00 - CHF 1'999.00 CHF 2'000.00 - CHF 6'…" at bounding box center [625, 245] width 252 height 19
click at [548, 291] on label "Confermo che il cliente ha confermato verbalmente di essere d'accordo con un co…" at bounding box center [738, 295] width 478 height 12
click at [510, 291] on input "Confermo che il cliente ha confermato verbalmente di essere d'accordo con un co…" at bounding box center [504, 294] width 10 height 10
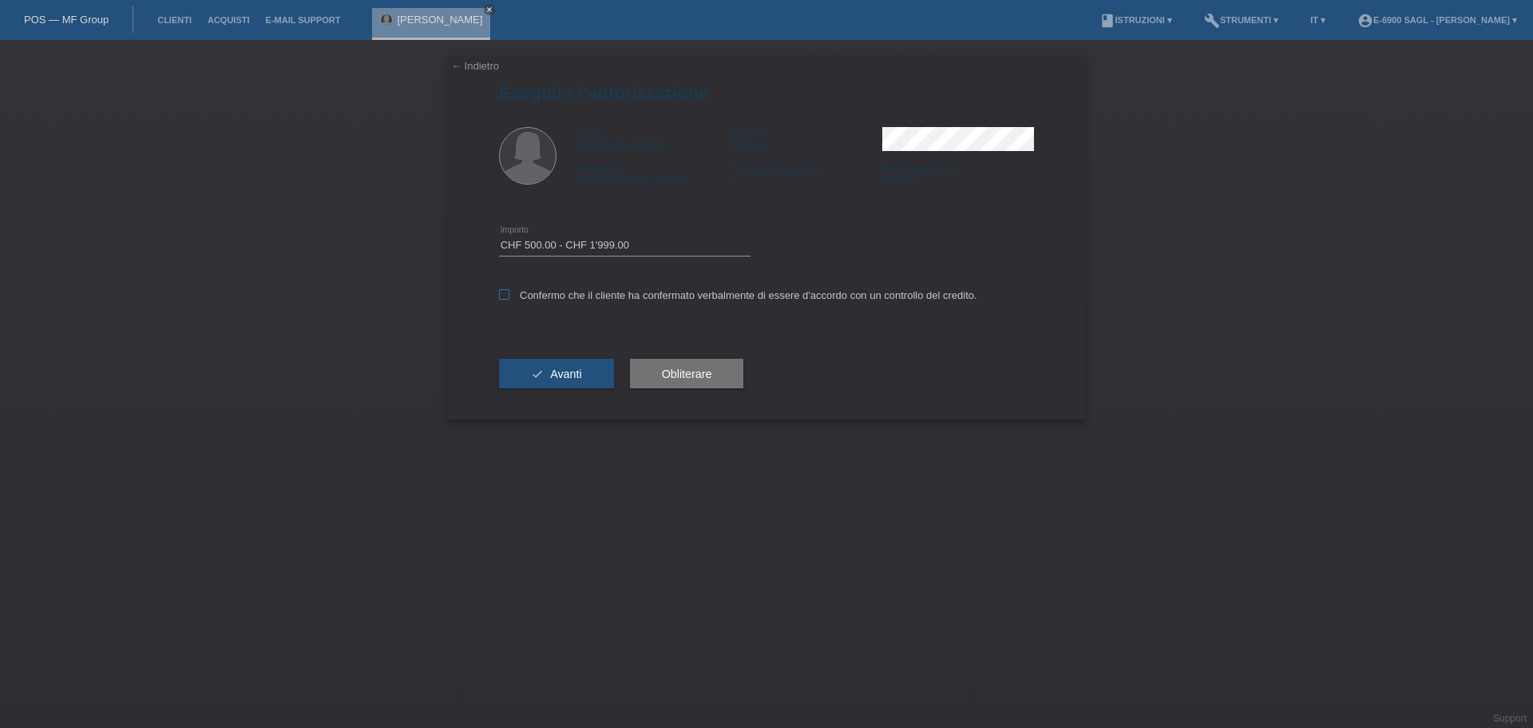
checkbox input "true"
click at [553, 383] on button "check Avanti" at bounding box center [556, 374] width 115 height 30
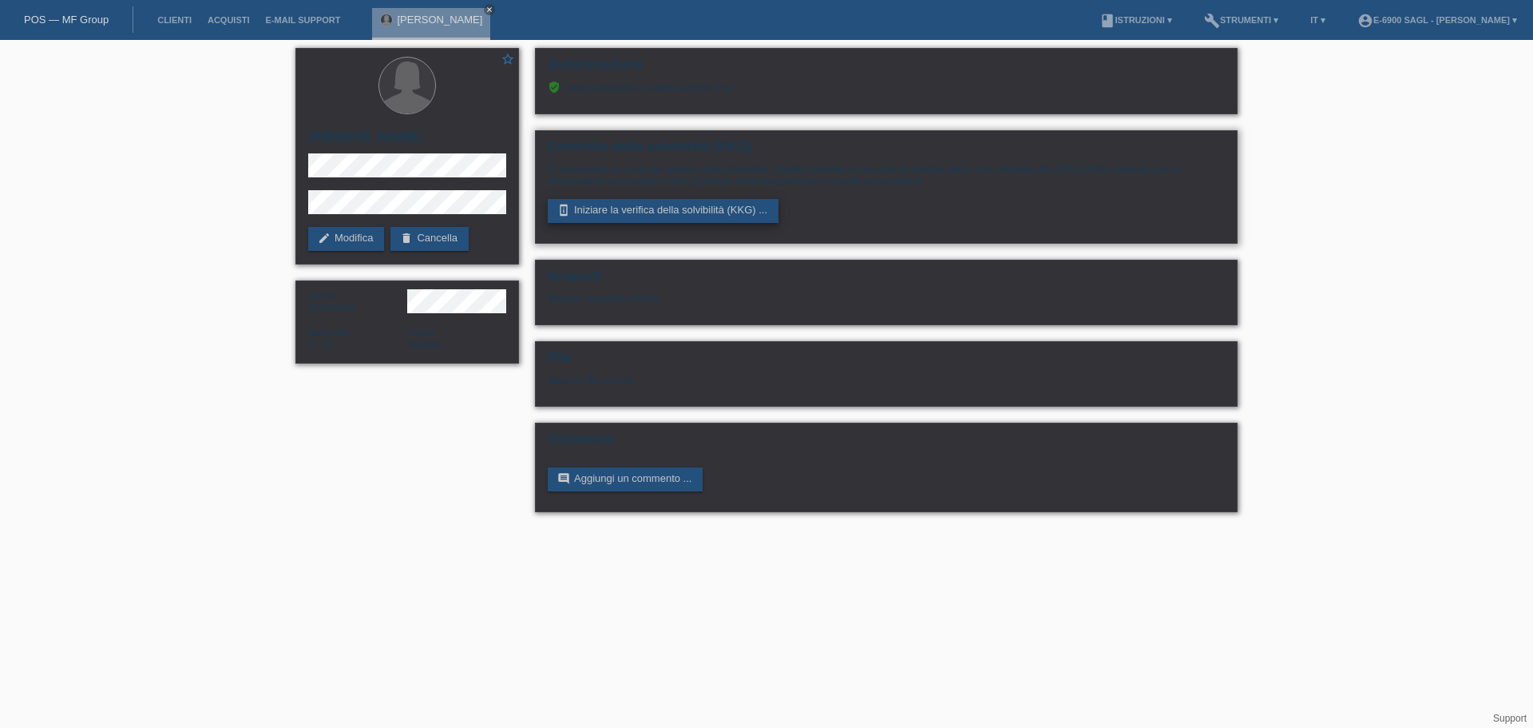
click at [613, 215] on link "perm_device_information Iniziare la verifica della solvibilità (KKG) ..." at bounding box center [663, 211] width 231 height 24
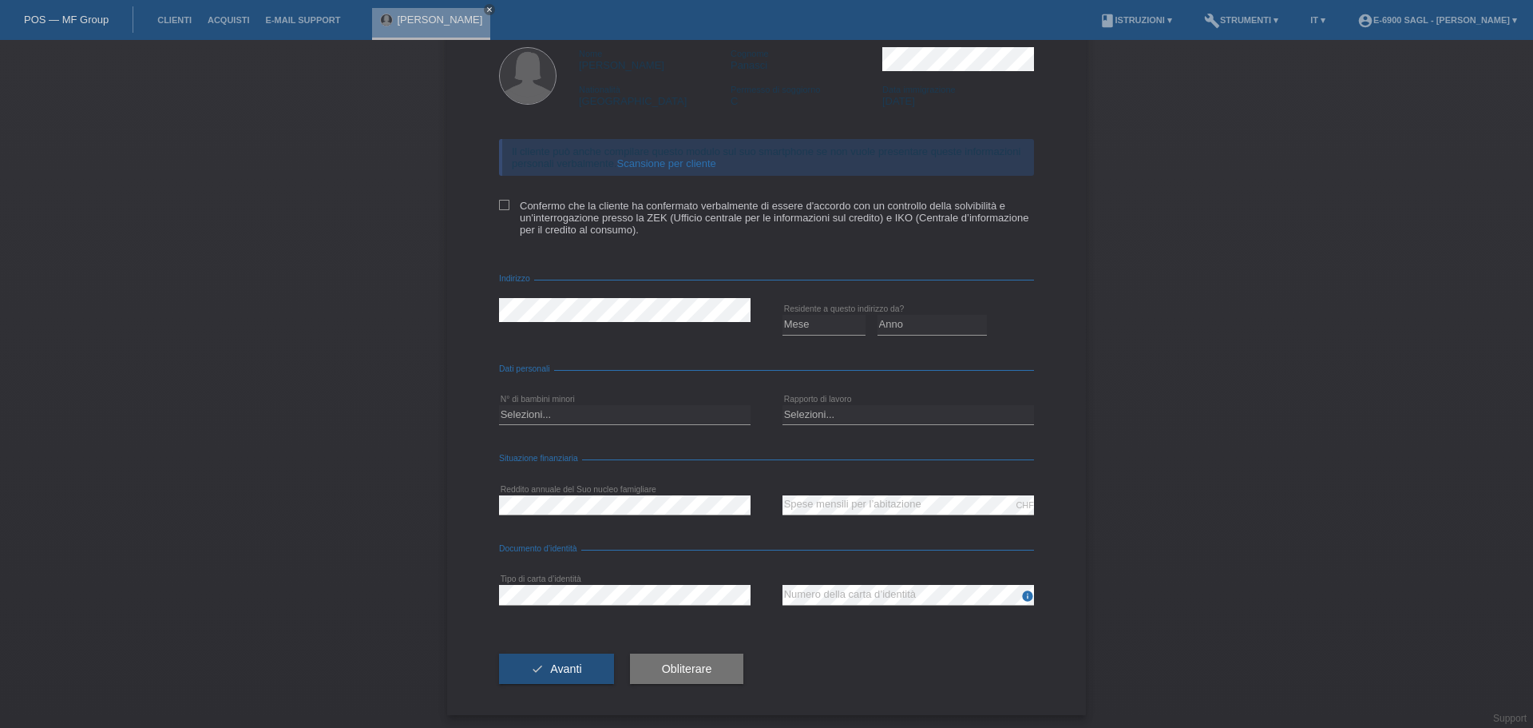
scroll to position [83, 0]
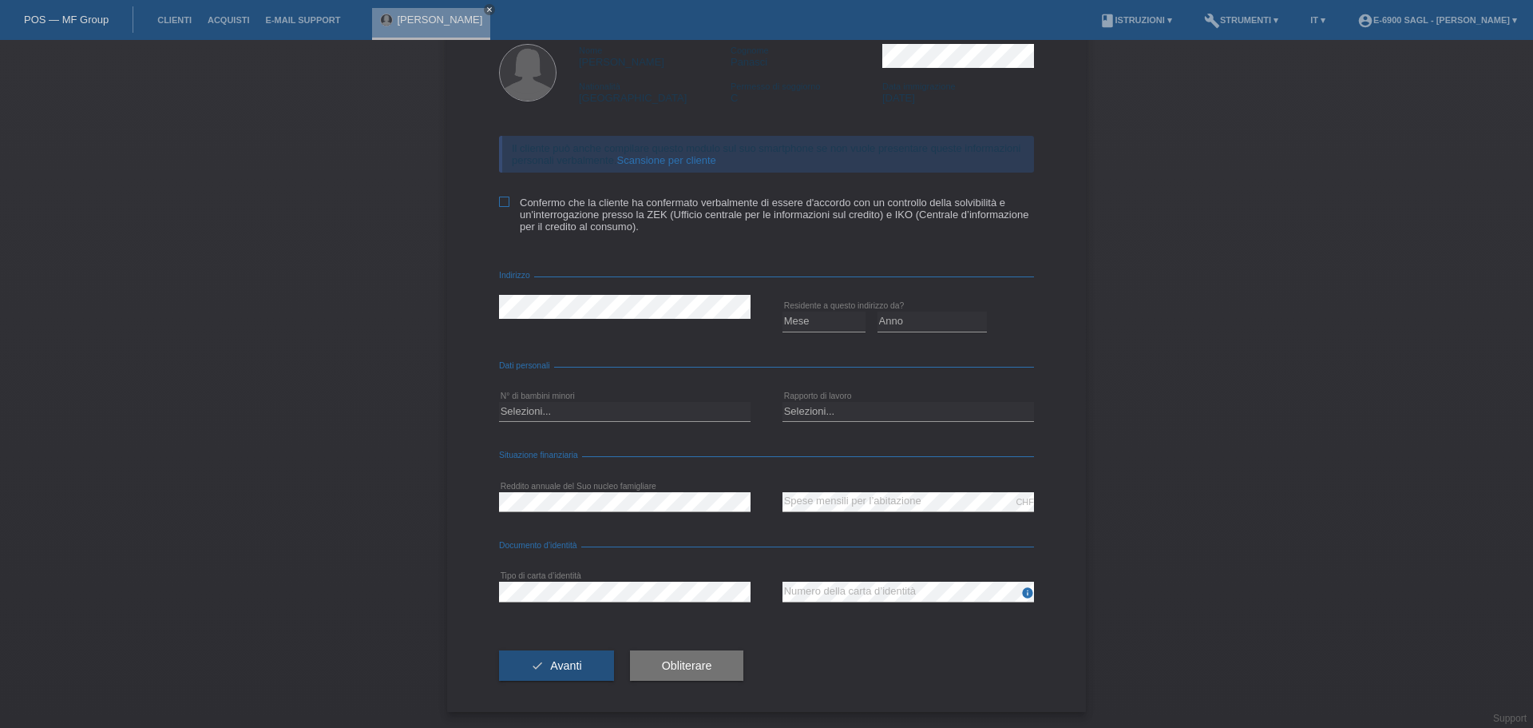
click at [593, 200] on label "Confermo che la cliente ha confermato verbalmente di essere d'accordo con un co…" at bounding box center [766, 214] width 535 height 36
click at [510, 200] on input "Confermo che la cliente ha confermato verbalmente di essere d'accordo con un co…" at bounding box center [504, 201] width 10 height 10
checkbox input "true"
click at [537, 270] on form "Controllo della solvibilità (KKG) Nome [PERSON_NAME] Cognome Panasci Nationalit…" at bounding box center [766, 355] width 535 height 711
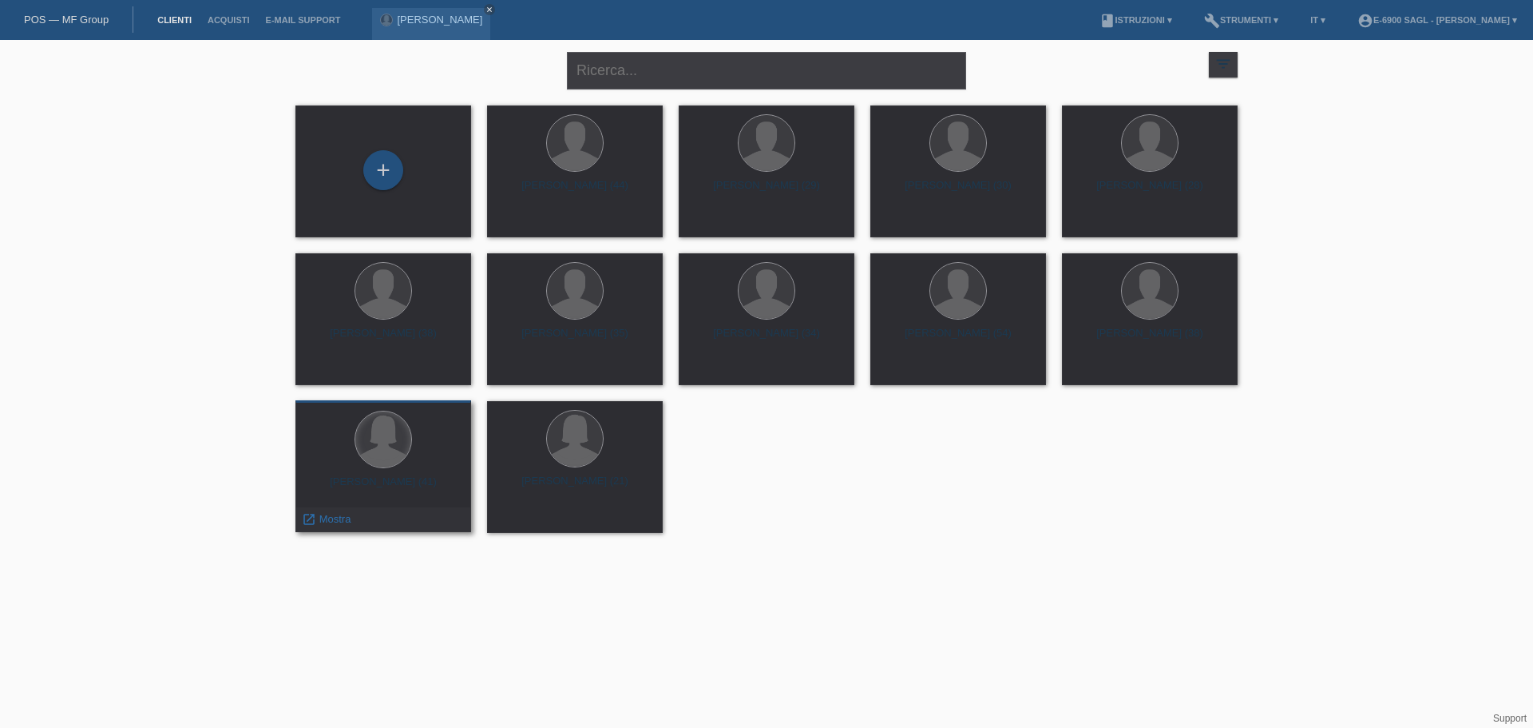
click at [379, 434] on div at bounding box center [383, 439] width 56 height 56
click at [326, 519] on span "Mostra" at bounding box center [335, 519] width 32 height 12
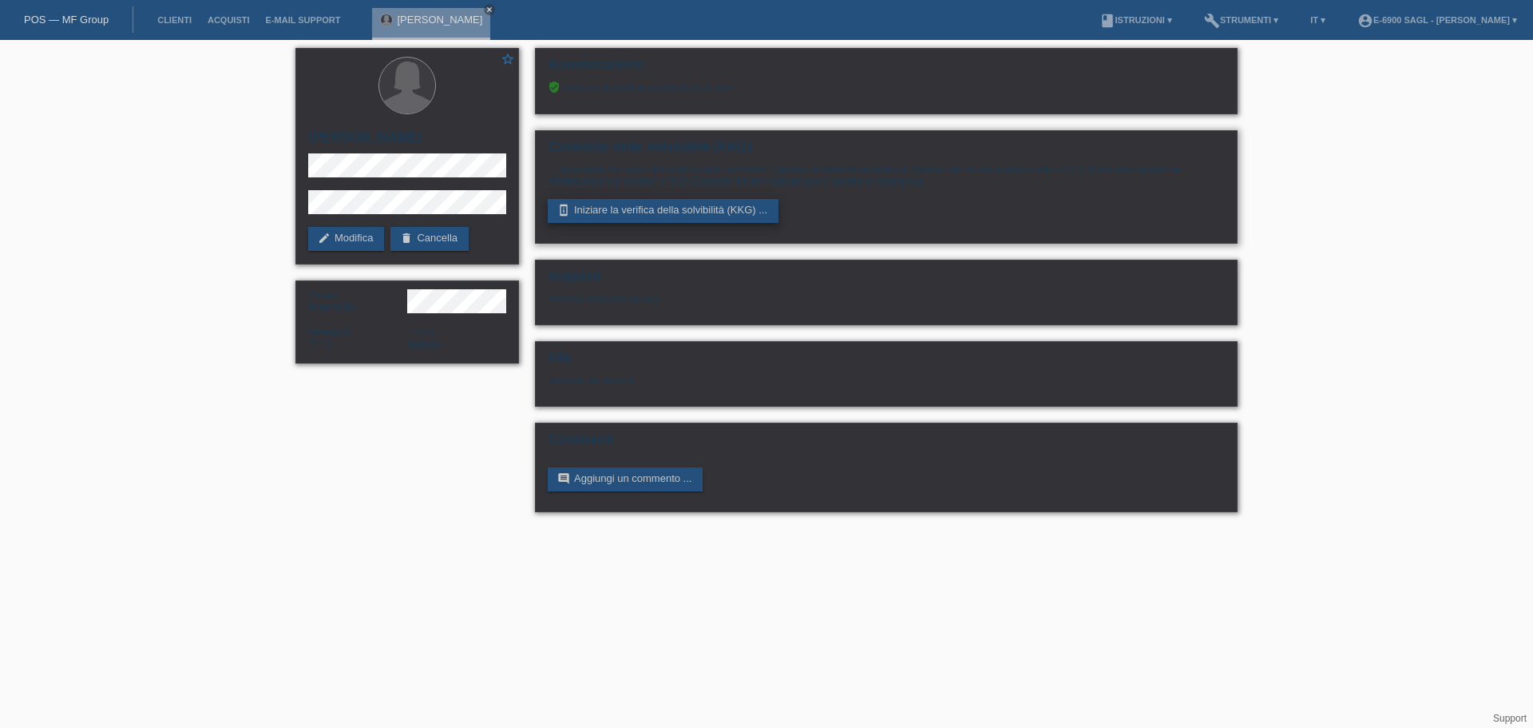
click at [608, 208] on link "perm_device_information Iniziare la verifica della solvibilità (KKG) ..." at bounding box center [663, 211] width 231 height 24
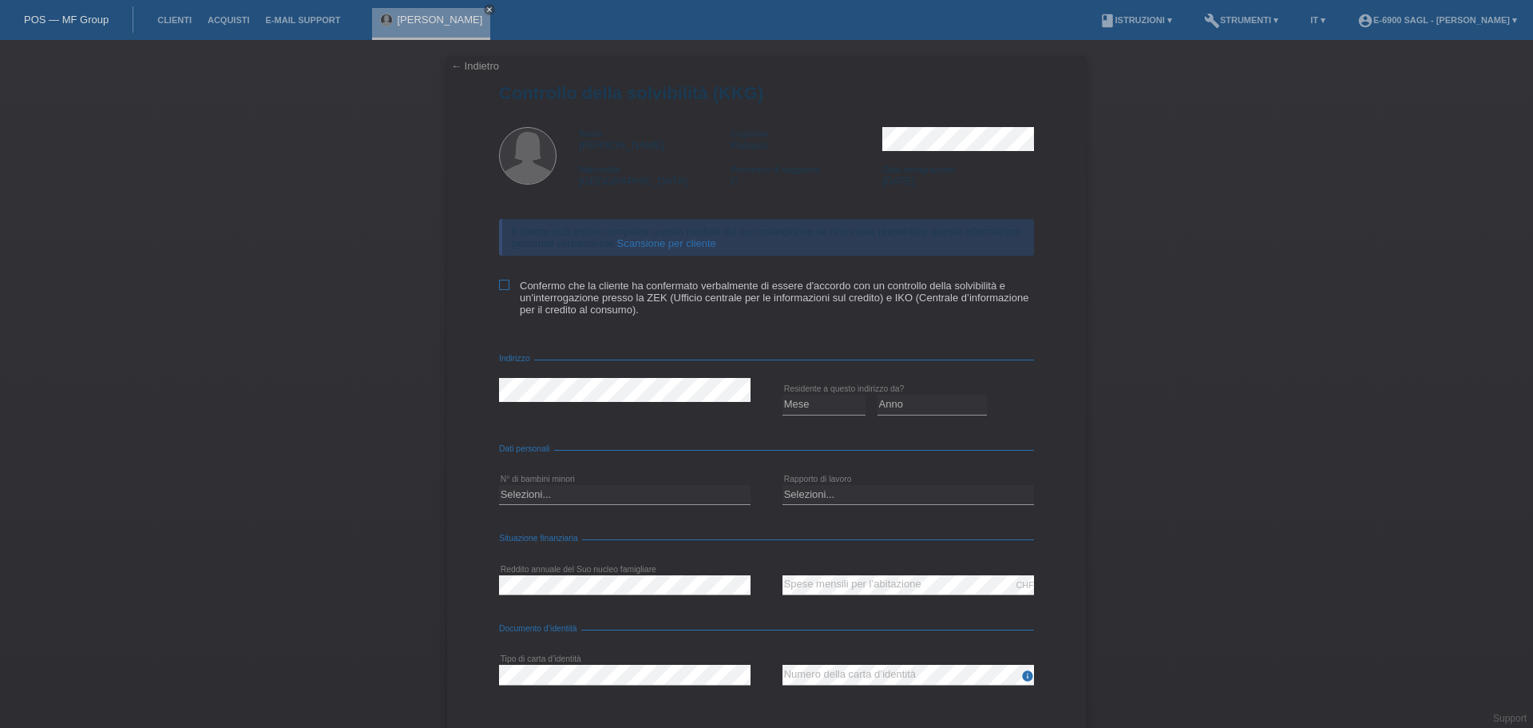
click at [499, 286] on icon at bounding box center [504, 285] width 10 height 10
click at [499, 286] on input "Confermo che la cliente ha confermato verbalmente di essere d'accordo con un co…" at bounding box center [504, 285] width 10 height 10
checkbox input "true"
click at [545, 356] on div "Indirizzo" at bounding box center [766, 362] width 535 height 16
click at [811, 407] on select "Mese 01 02 03 04 05 06 07 08 09 10" at bounding box center [824, 404] width 83 height 19
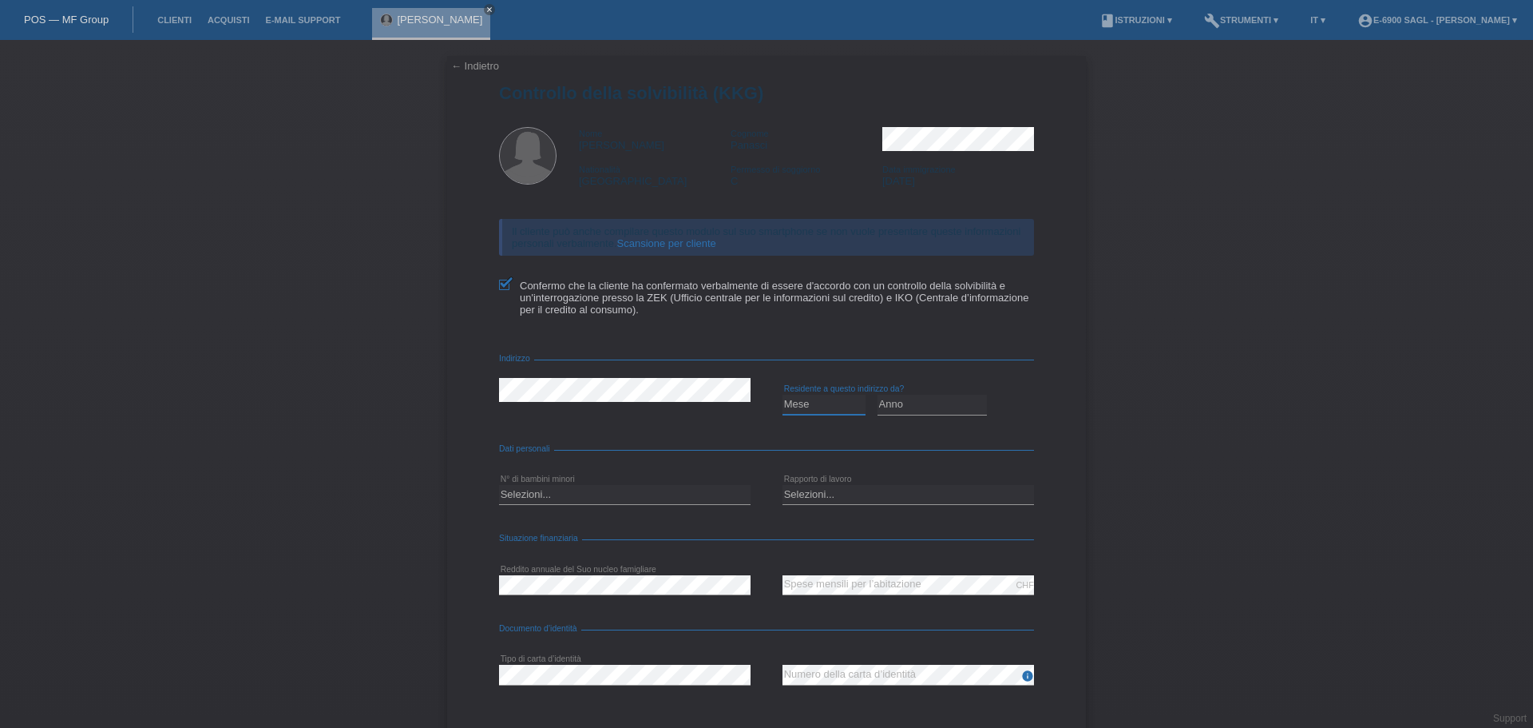
select select "01"
click at [783, 395] on select "Mese 01 02 03 04 05 06 07 08 09 10" at bounding box center [824, 404] width 83 height 19
click at [891, 404] on select "Anno 2025 2024 2023 2022 2021 2020 2019 2018 2017 2016 2015 2014 2013 2012 2011…" at bounding box center [933, 404] width 110 height 19
select select "2025"
click at [878, 395] on select "Anno 2025 2024 2023 2022 2021 2020 2019 2018 2017 2016 2015 2014 2013 2012 2011…" at bounding box center [933, 404] width 110 height 19
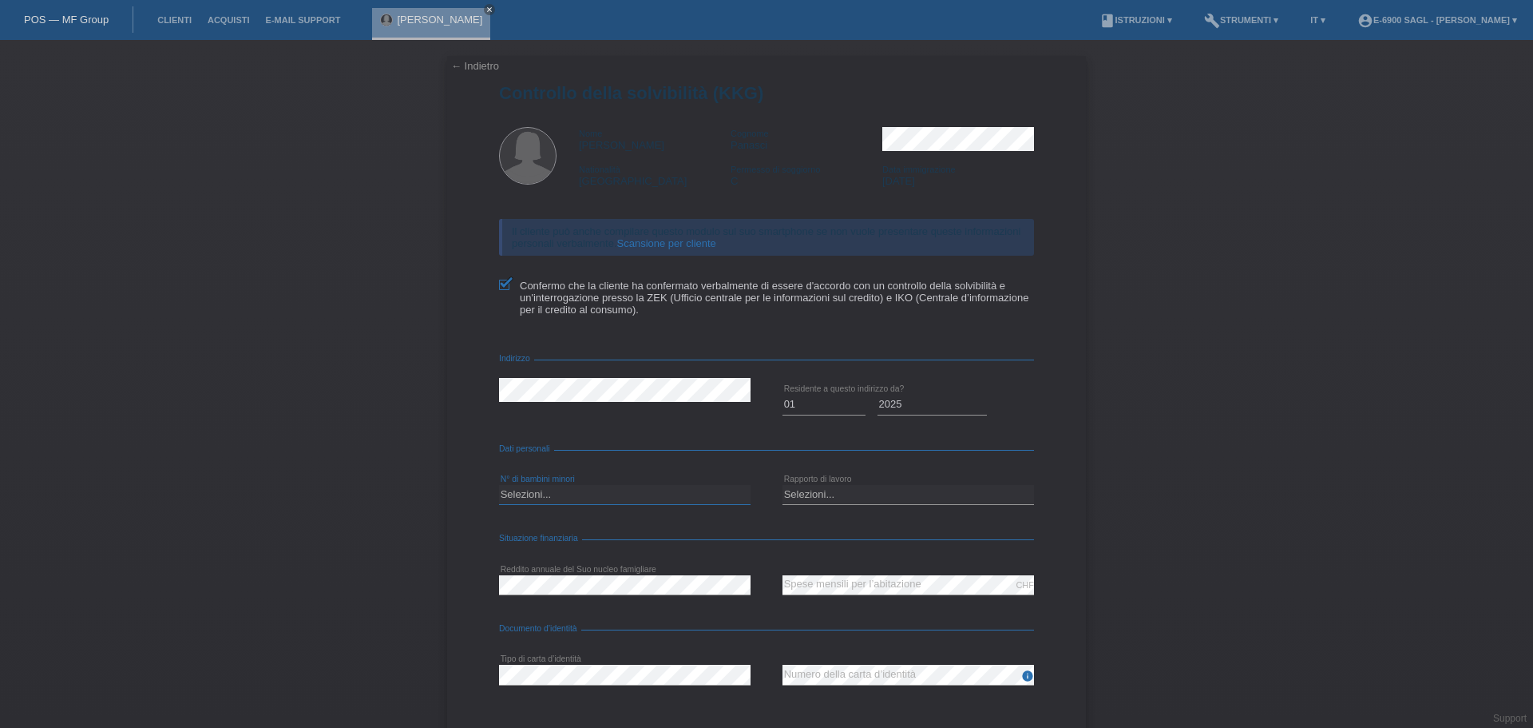
click at [541, 498] on select "Selezioni... 0 1 2 3 4 5 6 7 8 9" at bounding box center [625, 494] width 252 height 19
select select "2"
click at [499, 485] on select "Selezioni... 0 1 2 3 4 5 6 7 8 9" at bounding box center [625, 494] width 252 height 19
click at [547, 468] on div "Selezioni... 0 1 2 3 4 5 6 7 8 9 error" at bounding box center [625, 495] width 252 height 54
click at [911, 496] on select "Selezioni... A tempo indeterminato A tempo determinato Apprendista/studente Pen…" at bounding box center [909, 494] width 252 height 19
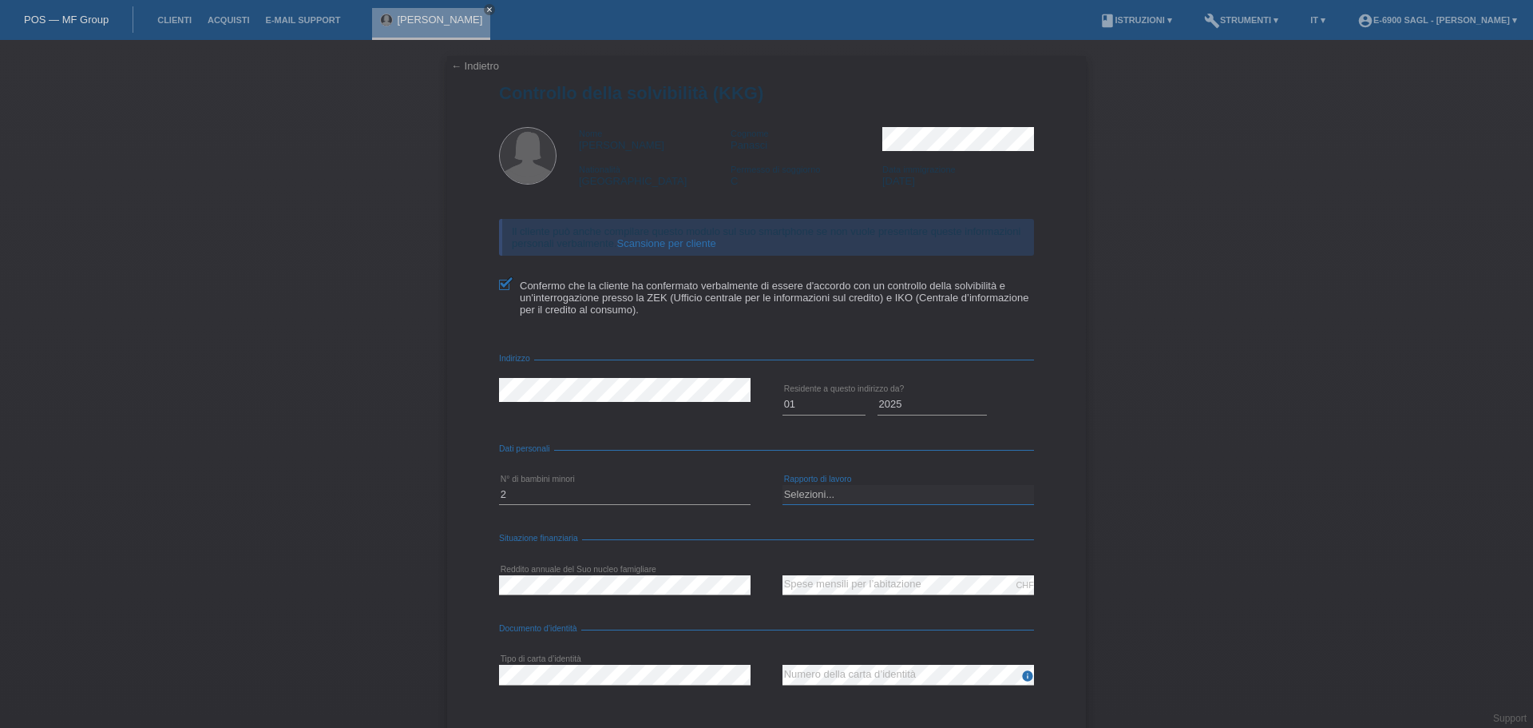
select select "UNLIMITED"
click at [783, 485] on select "Selezioni... A tempo indeterminato A tempo determinato Apprendista/studente Pen…" at bounding box center [909, 494] width 252 height 19
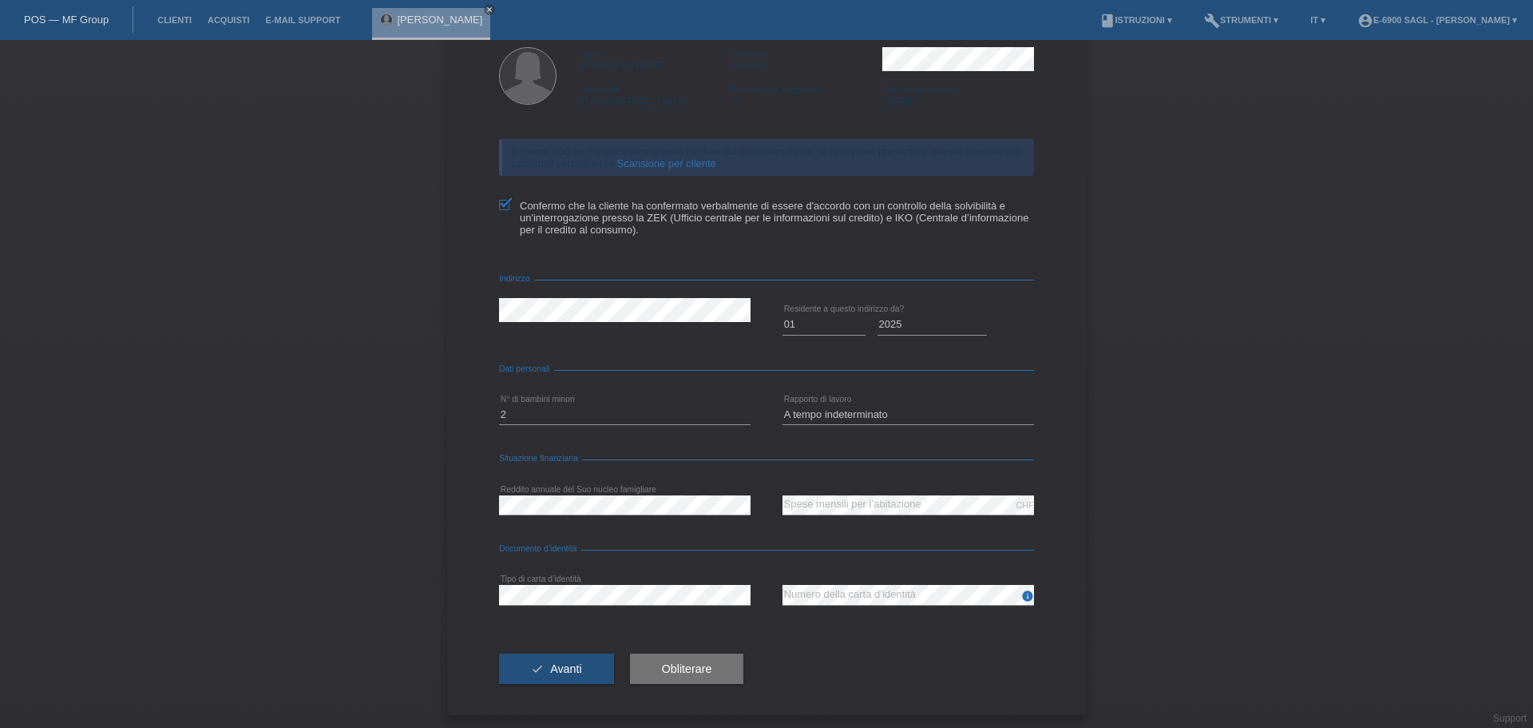
click at [583, 443] on form "Controllo della solvibilità (KKG) Nome Erika Cognome Panasci Nationalità Italia…" at bounding box center [766, 358] width 535 height 711
click at [579, 656] on button "check Avanti" at bounding box center [556, 668] width 115 height 30
